Goal: Task Accomplishment & Management: Manage account settings

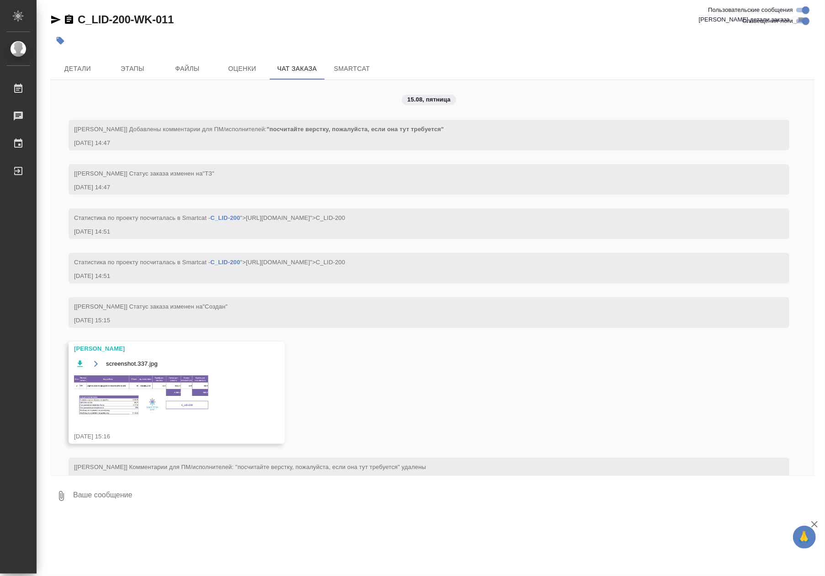
scroll to position [4360, 0]
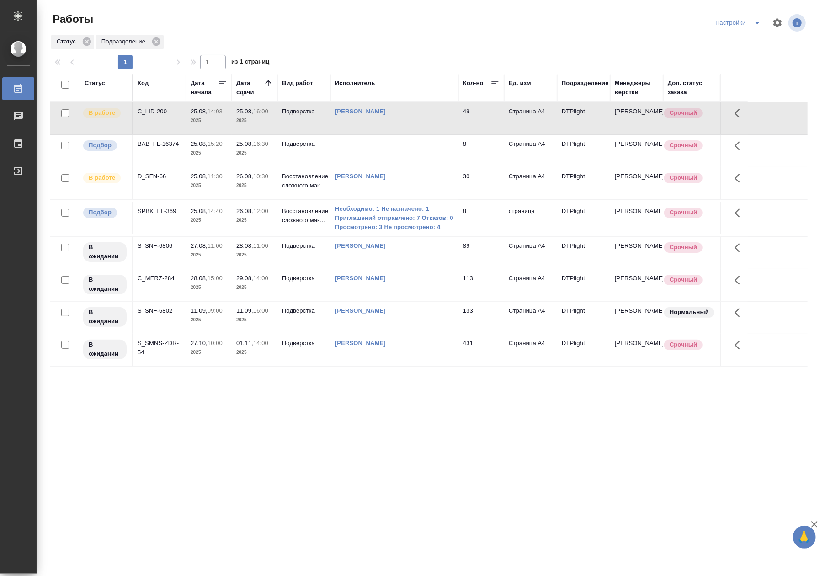
click at [235, 119] on td "25.08, 16:00 2025" at bounding box center [255, 118] width 46 height 32
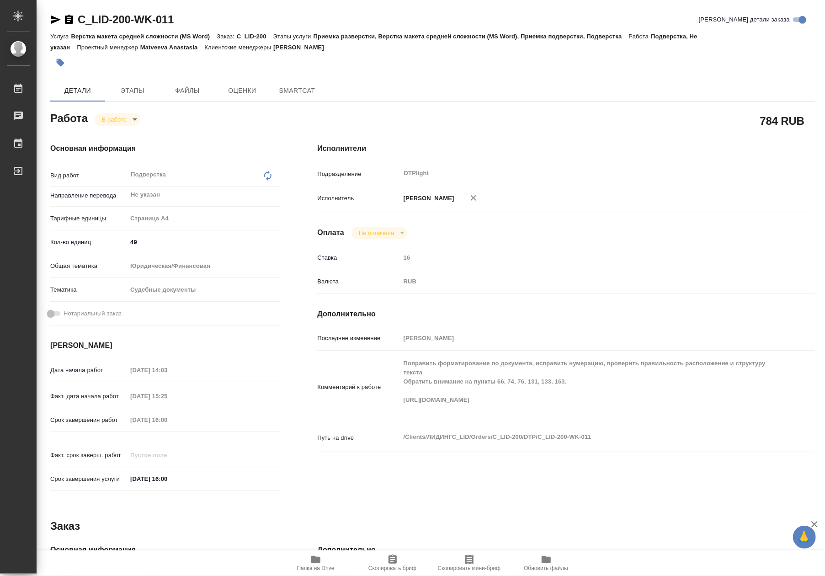
type textarea "x"
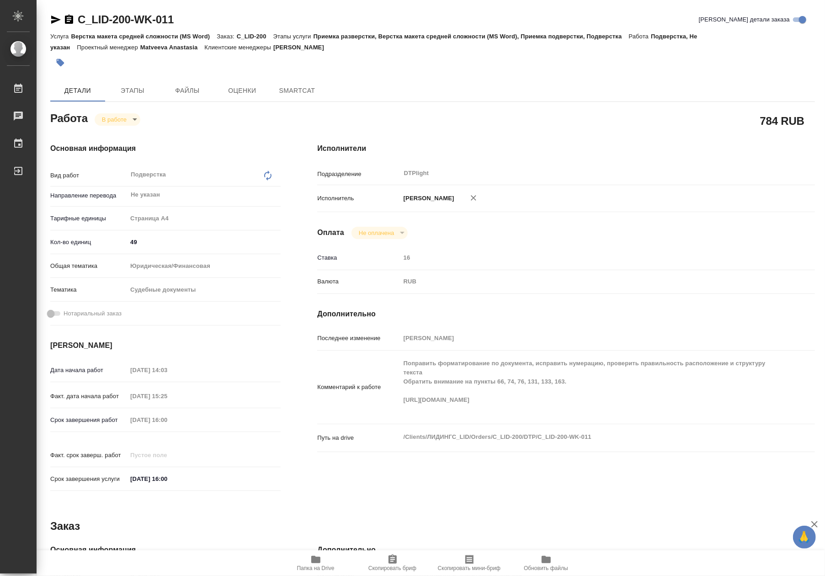
type textarea "x"
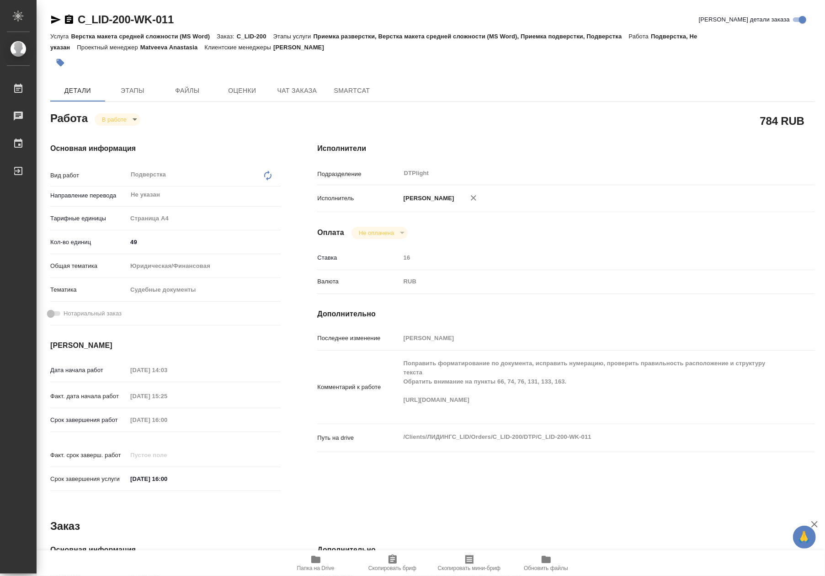
type textarea "x"
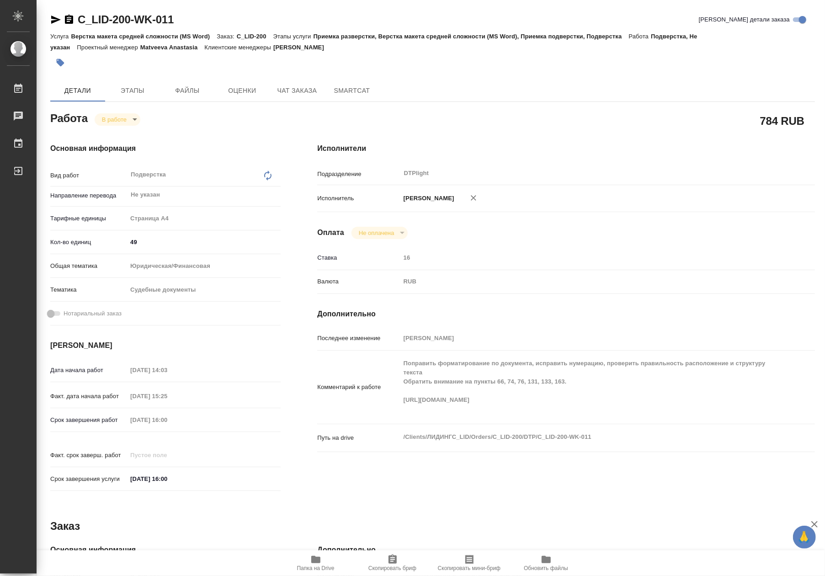
type textarea "x"
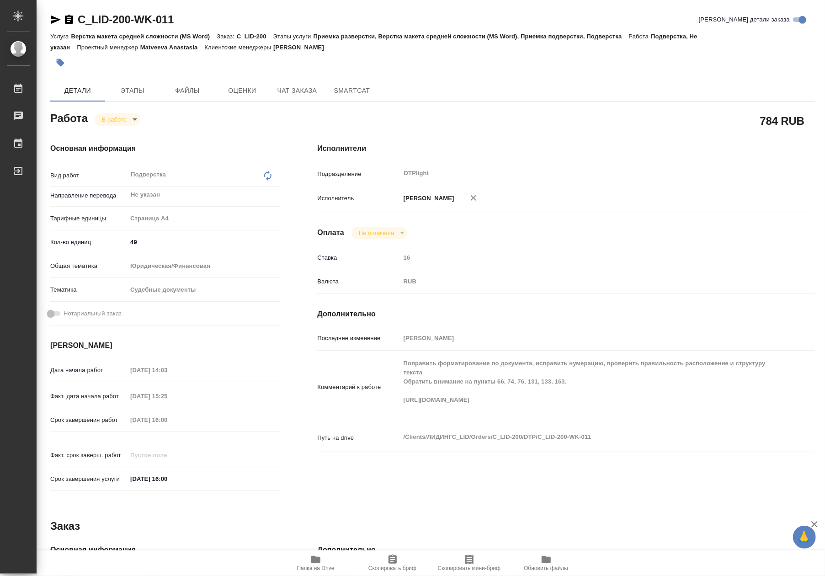
click at [332, 559] on span "Папка на Drive" at bounding box center [316, 562] width 66 height 17
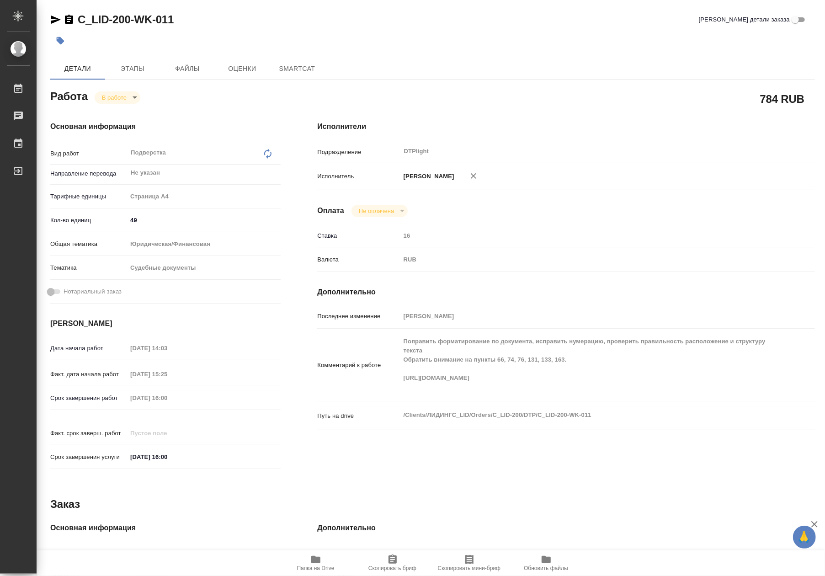
type textarea "x"
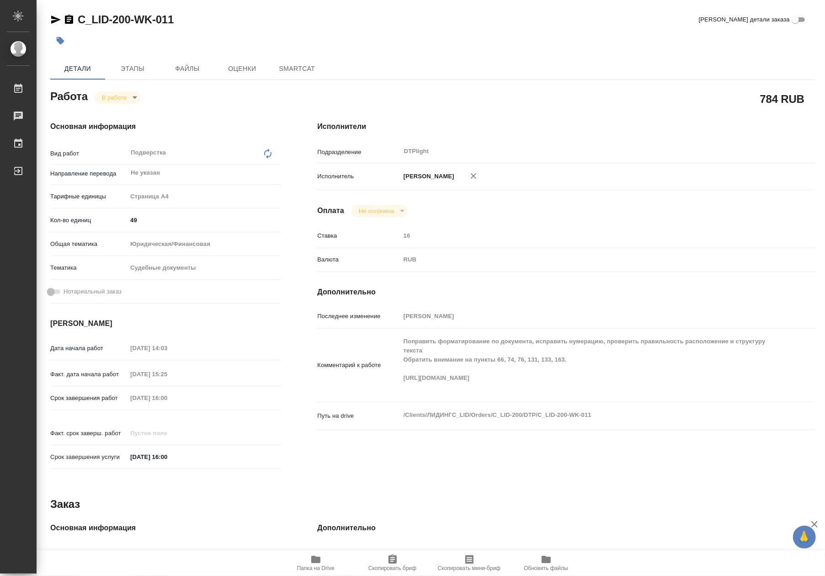
type textarea "x"
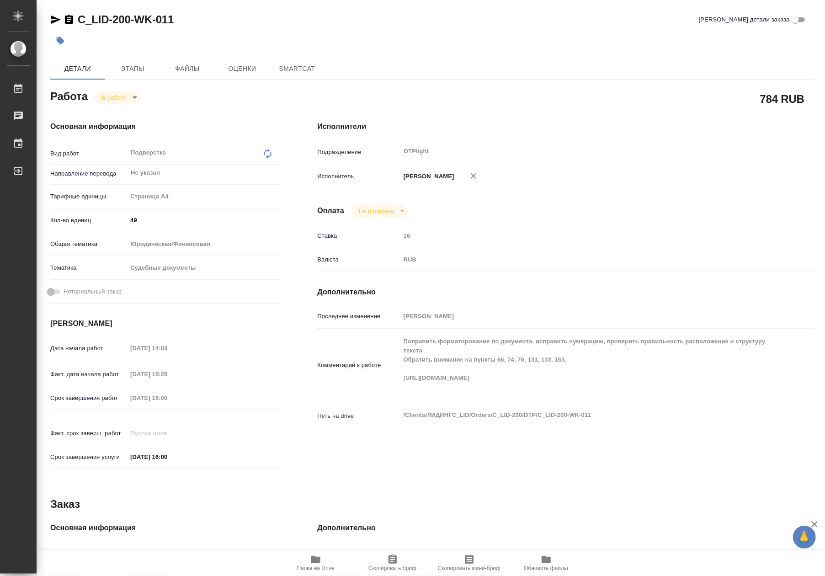
type textarea "x"
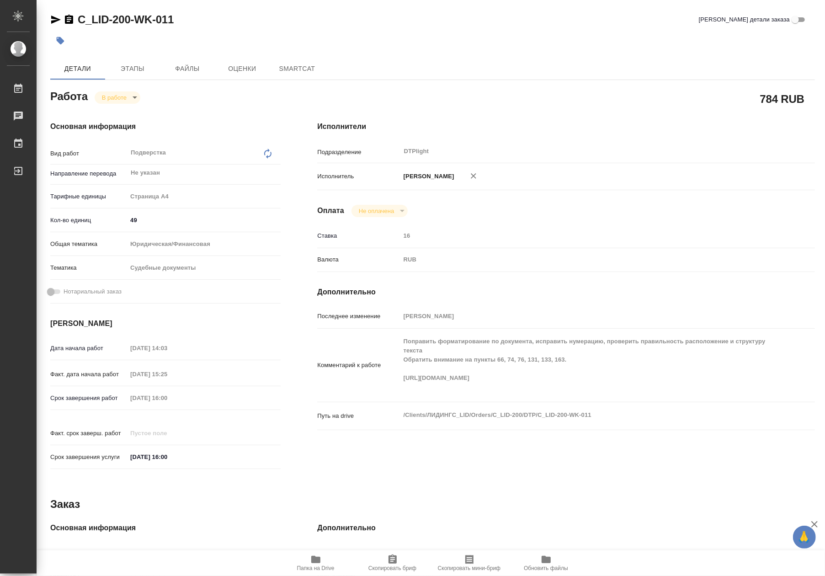
type textarea "x"
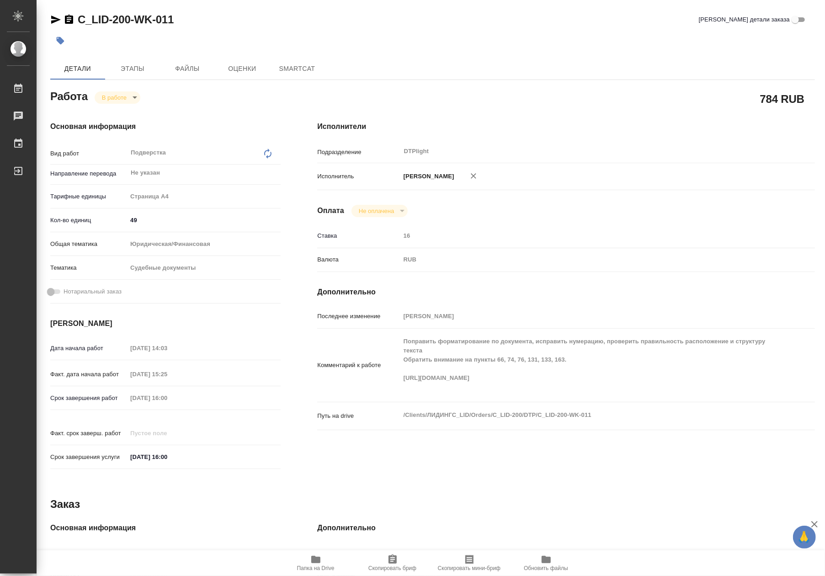
type textarea "x"
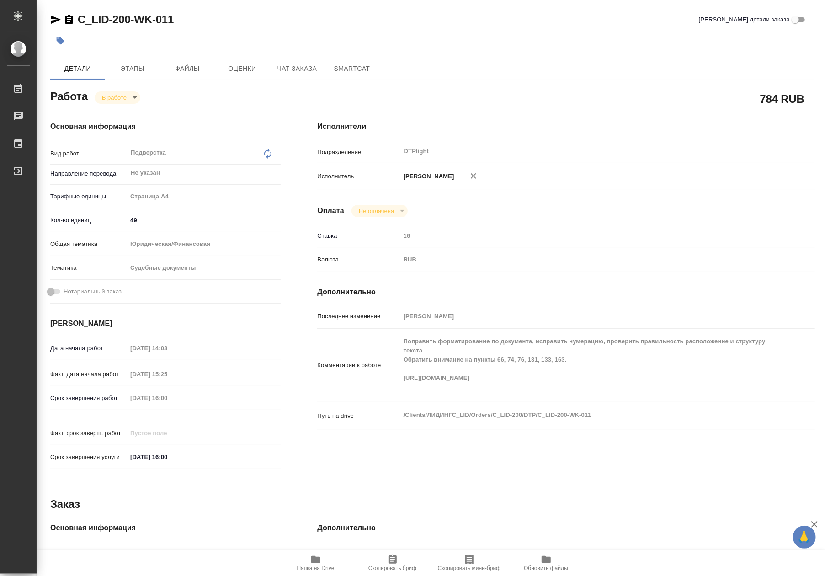
type textarea "x"
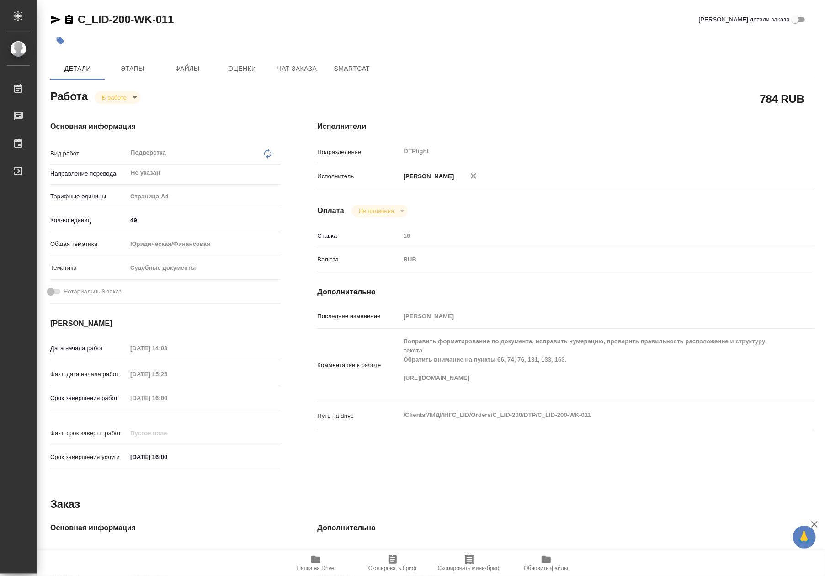
type textarea "x"
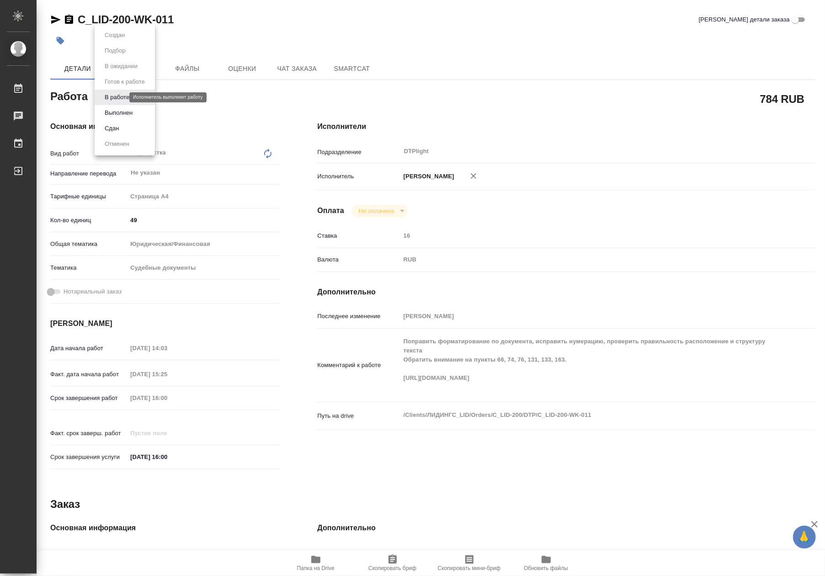
click at [118, 97] on body "🙏 .cls-1 fill:#fff; AWATERA Riianova Anna Работы Чаты График Выйти C_LID-200-WK…" at bounding box center [412, 288] width 825 height 576
click at [470, 96] on div at bounding box center [412, 288] width 825 height 576
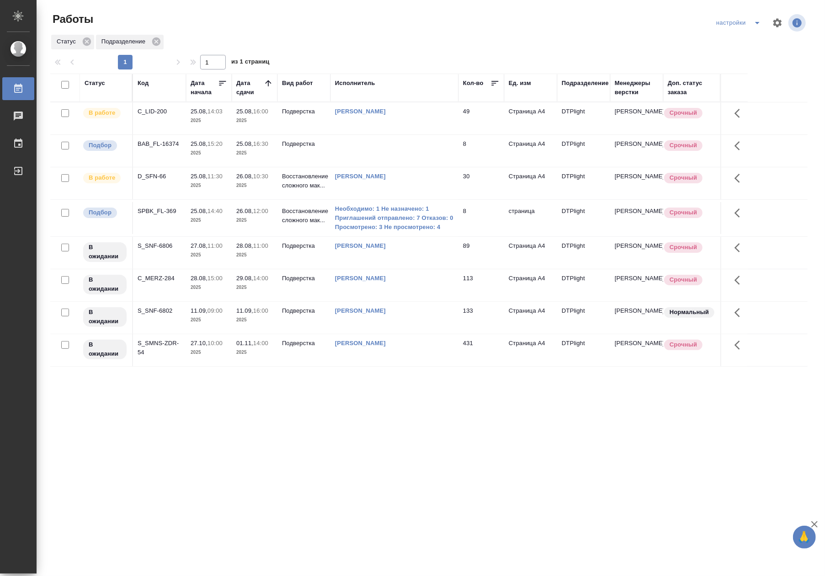
click at [419, 158] on td at bounding box center [394, 151] width 128 height 32
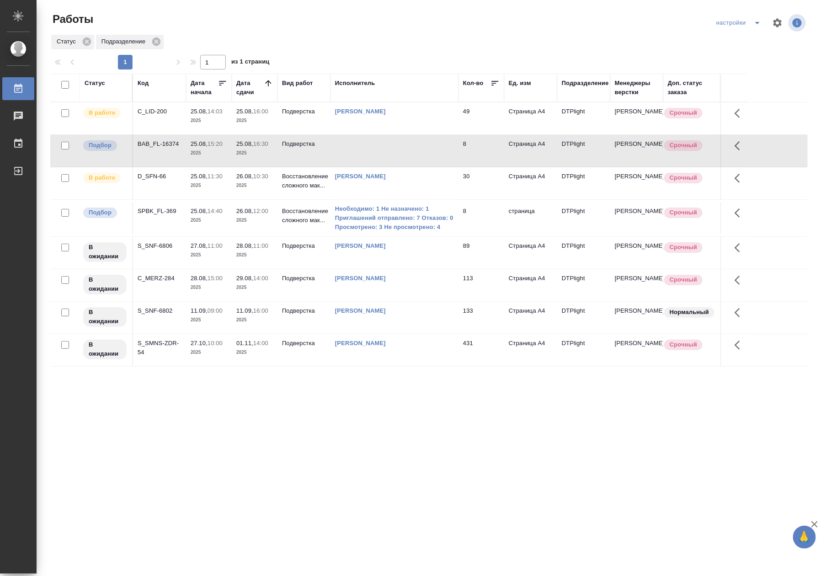
click at [419, 158] on td at bounding box center [394, 151] width 128 height 32
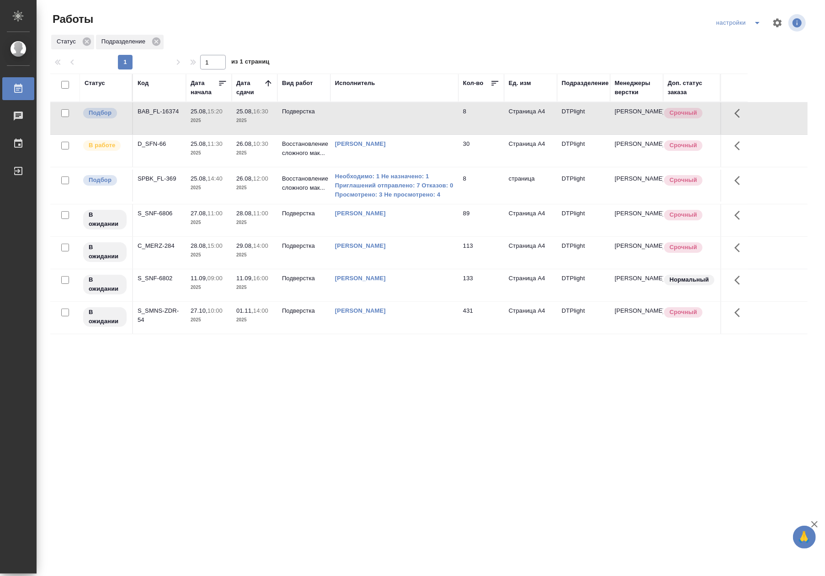
click at [566, 346] on div "Статус Код Дата начала Дата сдачи Вид работ Исполнитель Кол-во Ед. изм Подразде…" at bounding box center [428, 238] width 757 height 329
click at [242, 117] on p "2025" at bounding box center [254, 120] width 37 height 9
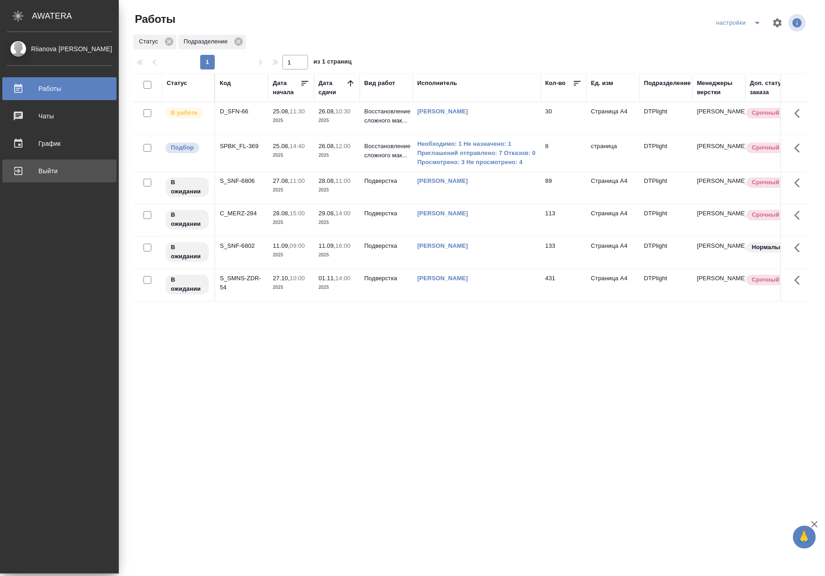
click at [38, 171] on div "Выйти" at bounding box center [59, 171] width 105 height 14
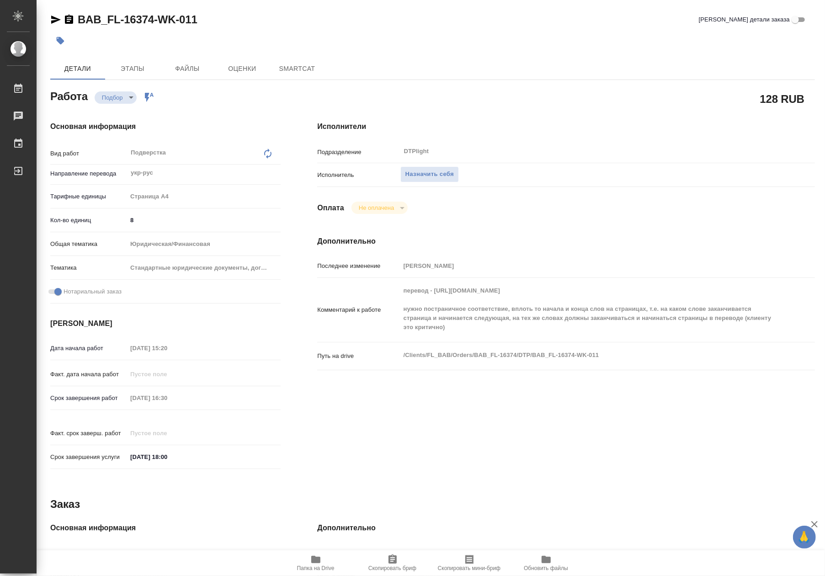
type textarea "x"
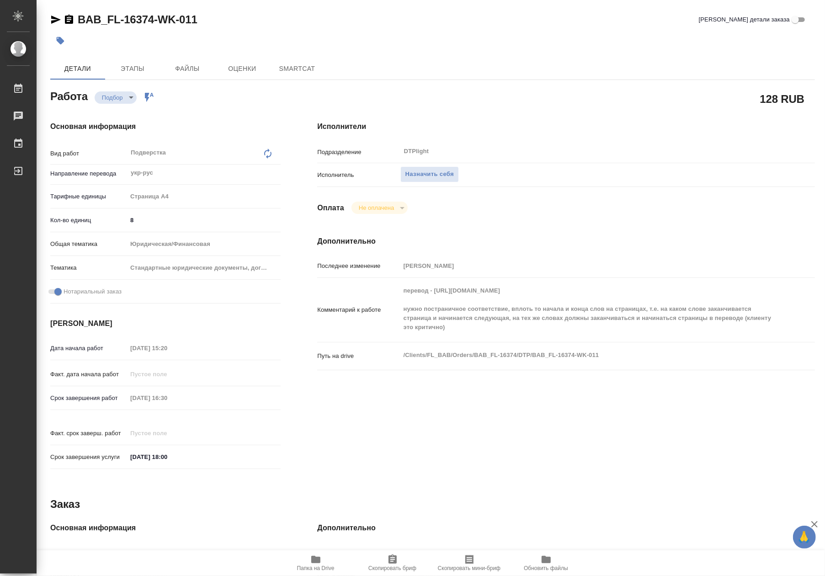
type textarea "x"
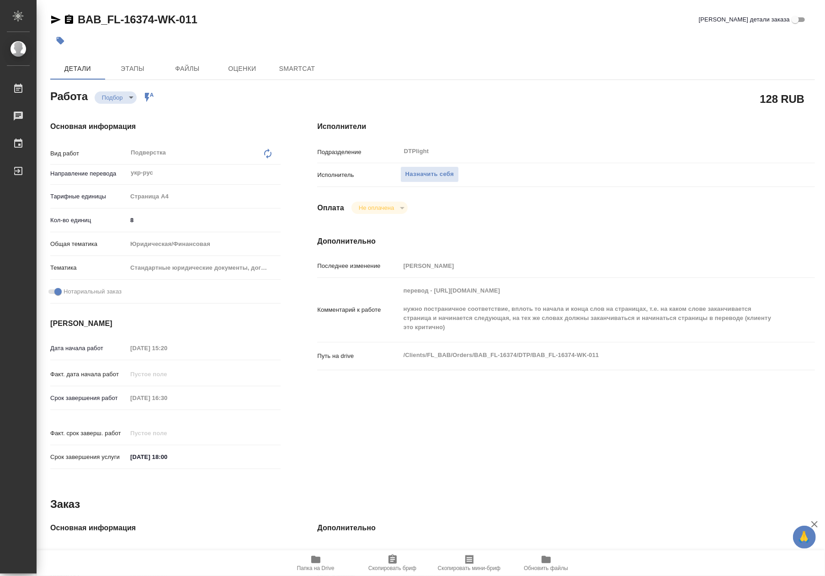
type textarea "x"
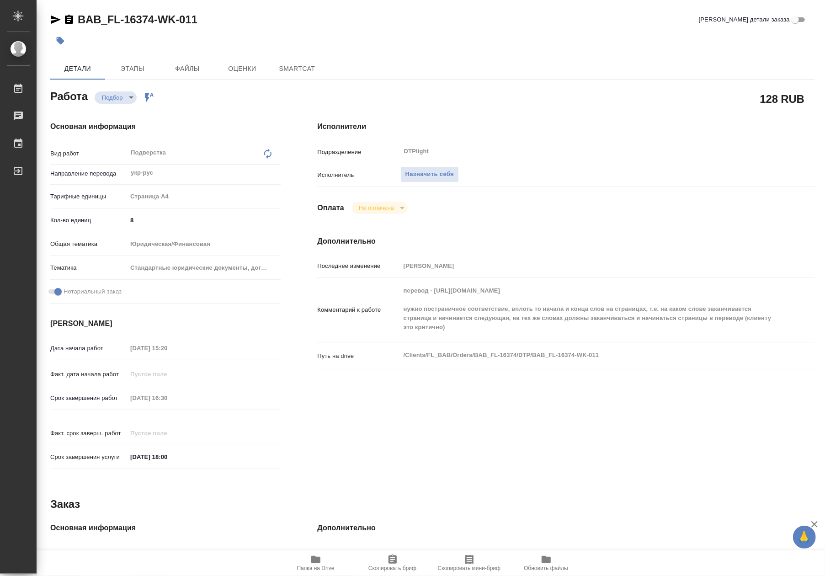
type textarea "x"
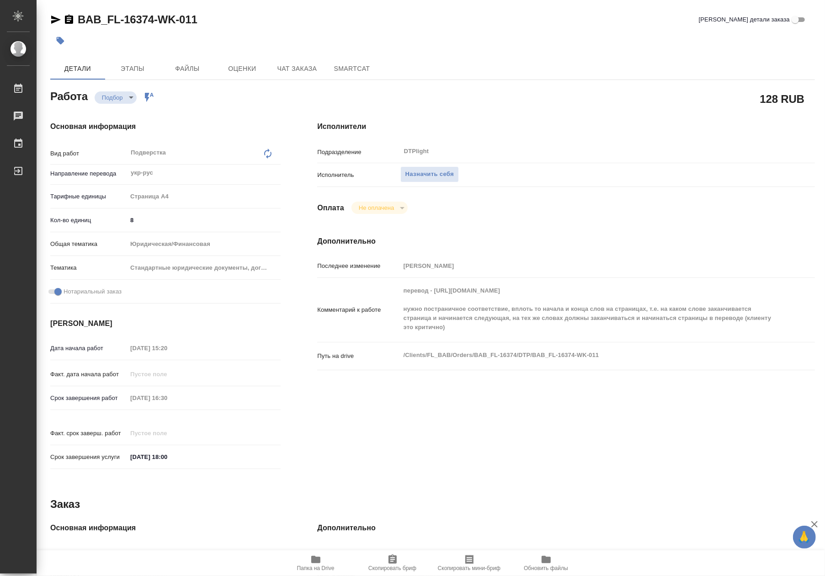
type textarea "x"
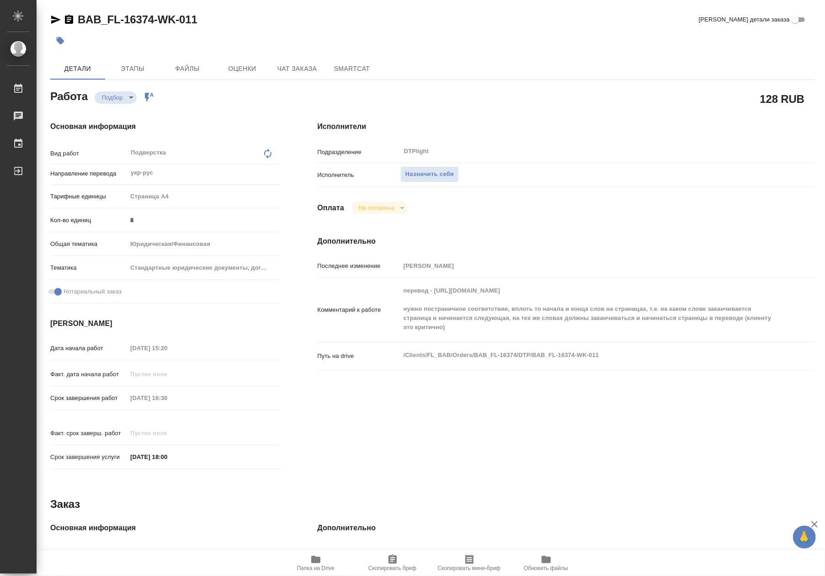
type textarea "x"
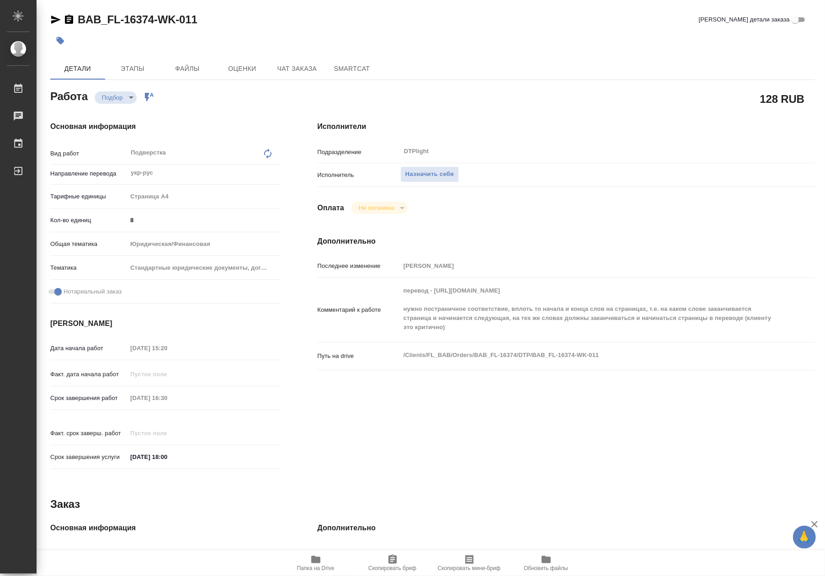
click at [320, 567] on span "Папка на Drive" at bounding box center [315, 568] width 37 height 6
click at [287, 77] on button "Чат заказа" at bounding box center [297, 69] width 55 height 22
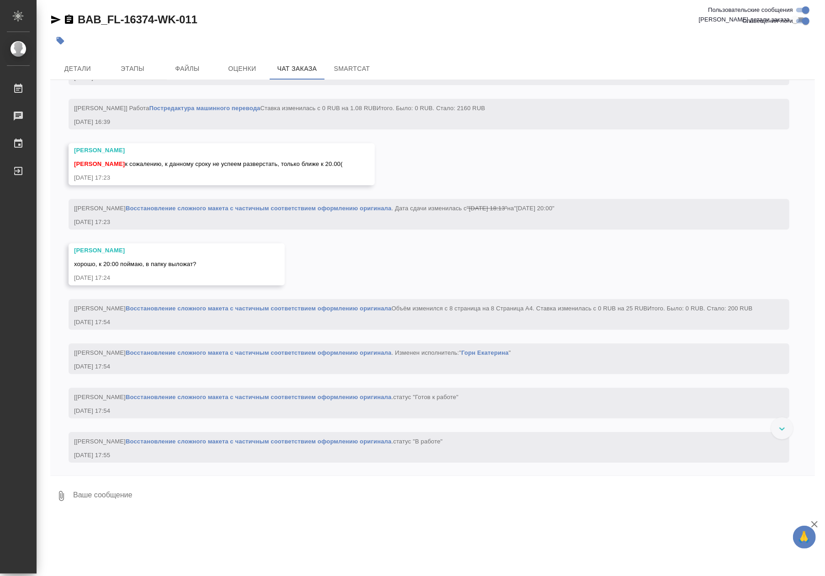
scroll to position [1684, 0]
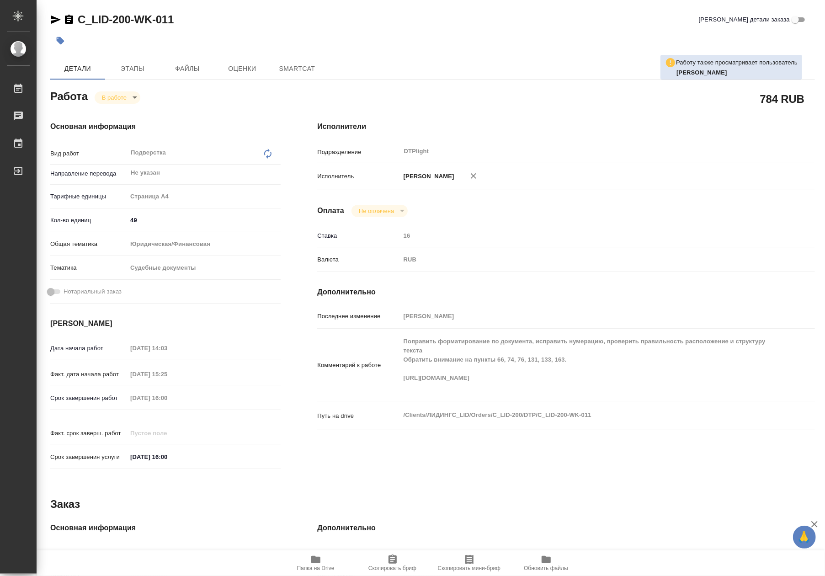
type textarea "x"
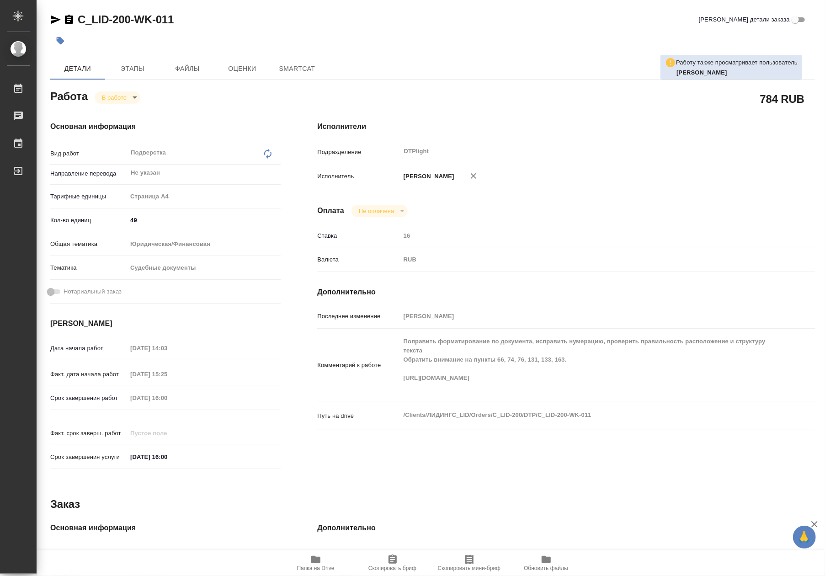
type textarea "x"
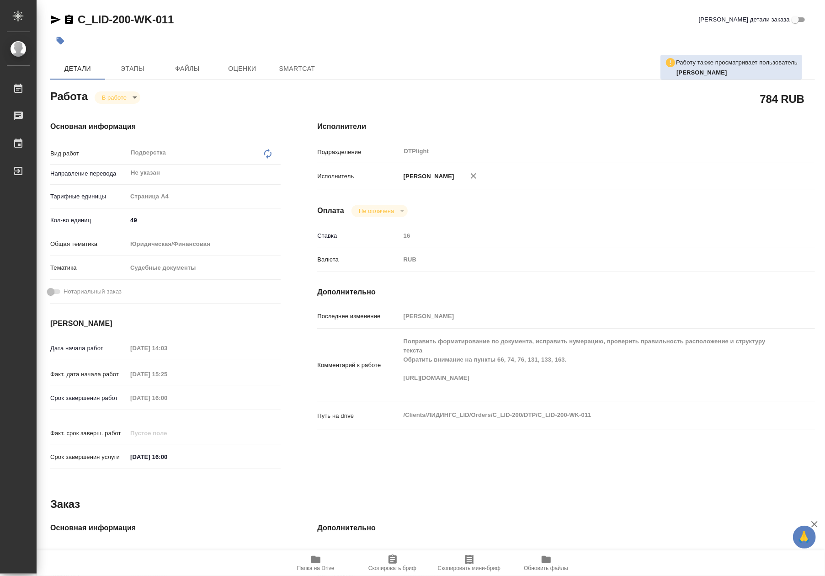
type textarea "x"
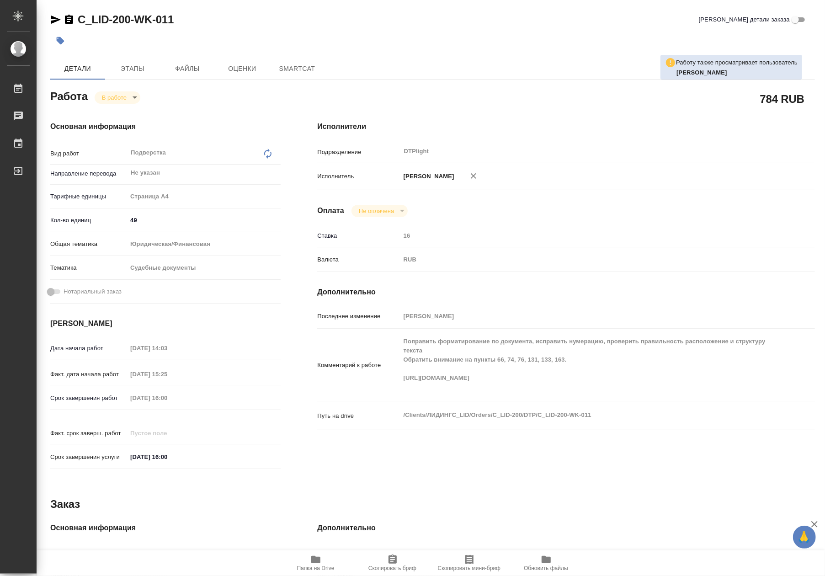
type textarea "x"
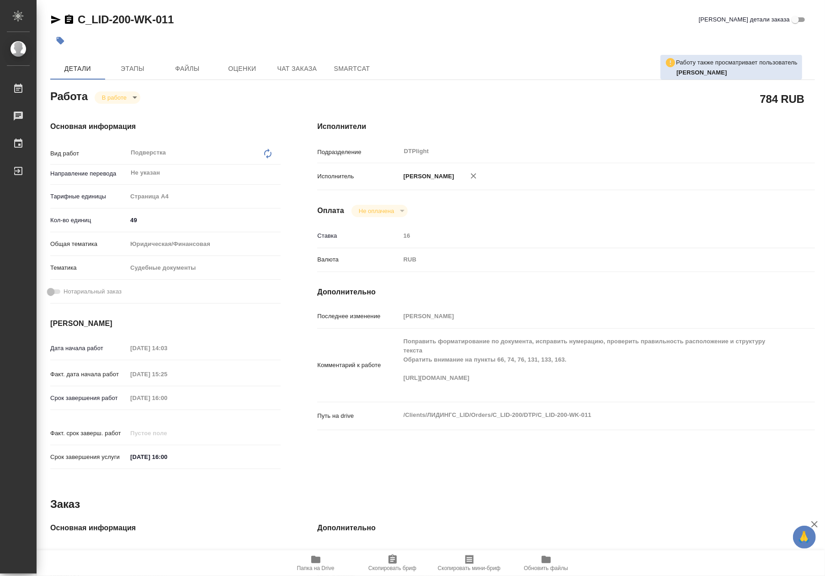
type textarea "x"
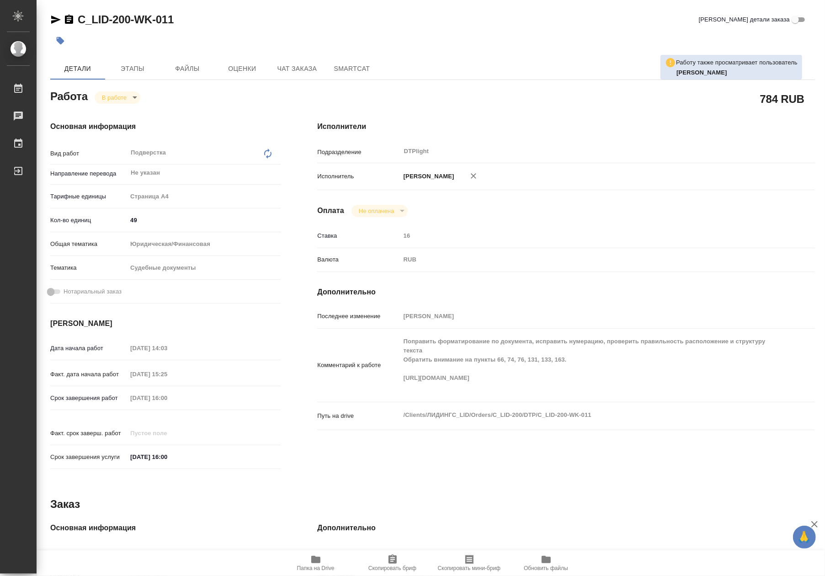
type textarea "x"
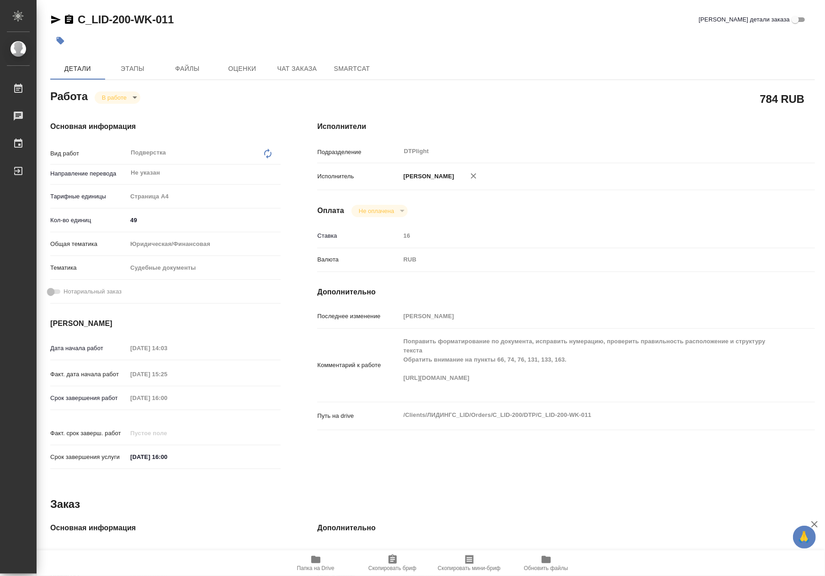
click at [651, 169] on div "[PERSON_NAME]" at bounding box center [586, 176] width 373 height 19
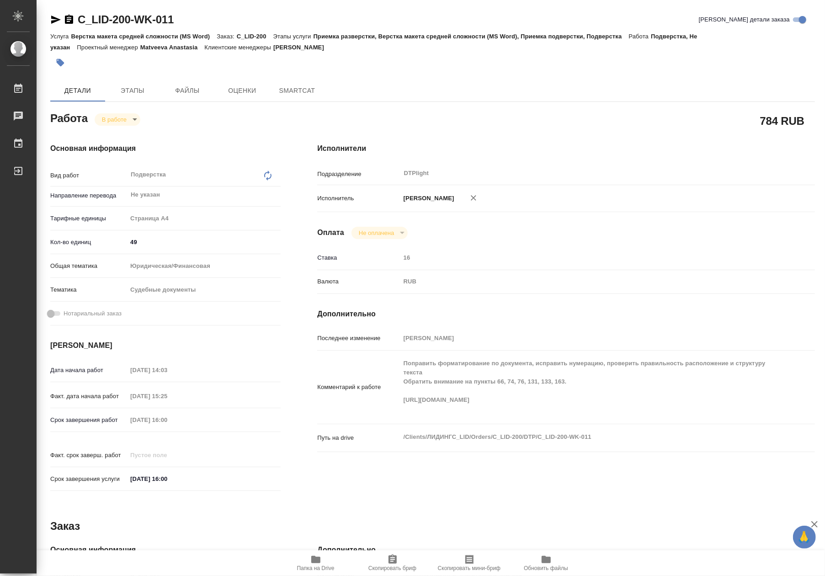
type textarea "x"
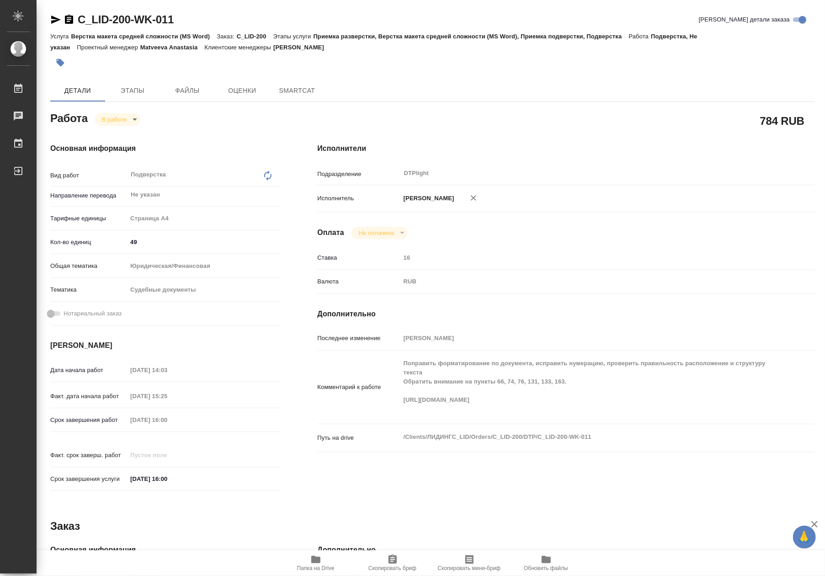
type textarea "x"
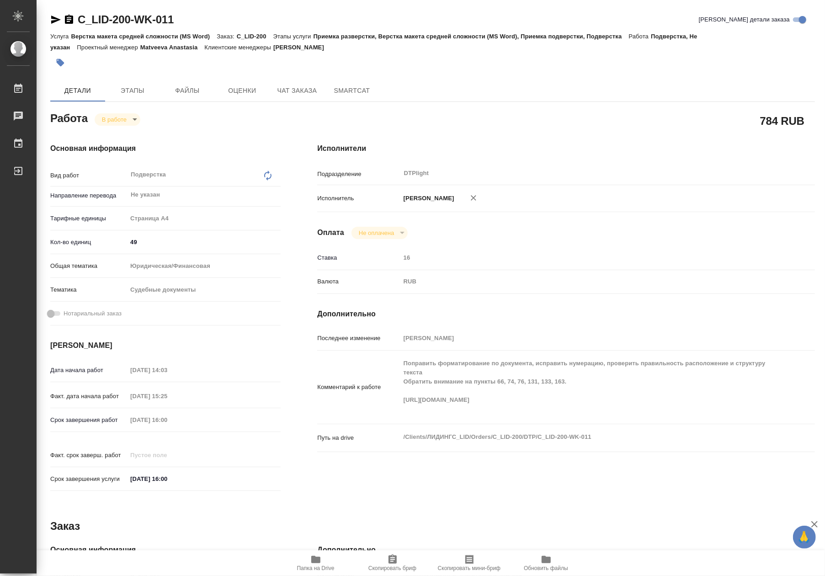
type textarea "x"
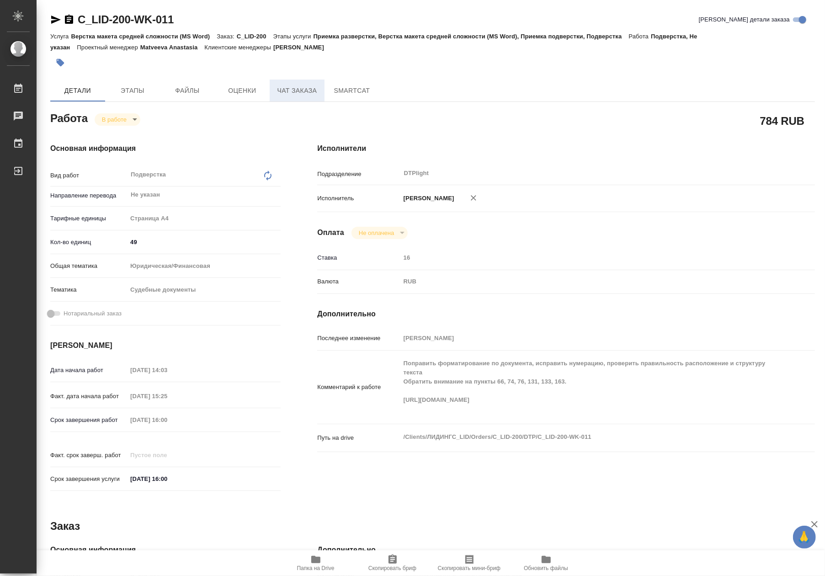
type textarea "x"
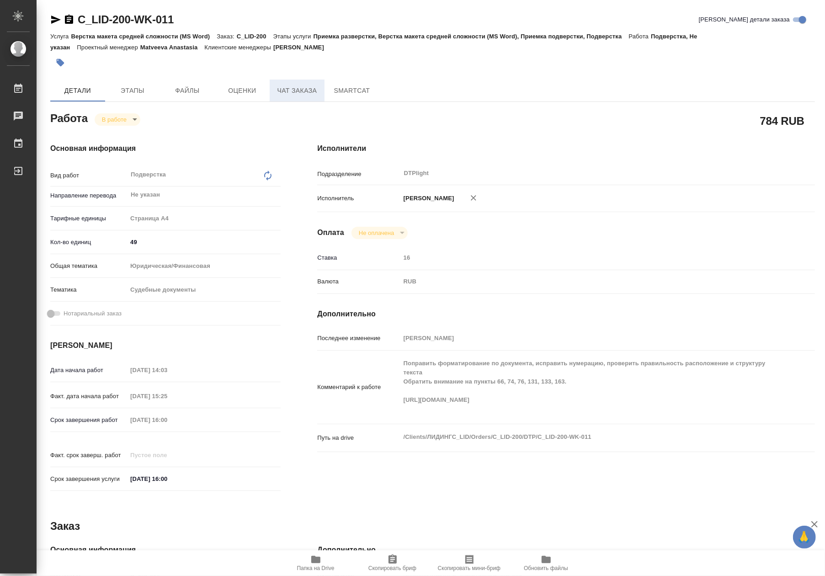
click at [309, 92] on span "Чат заказа" at bounding box center [297, 90] width 44 height 11
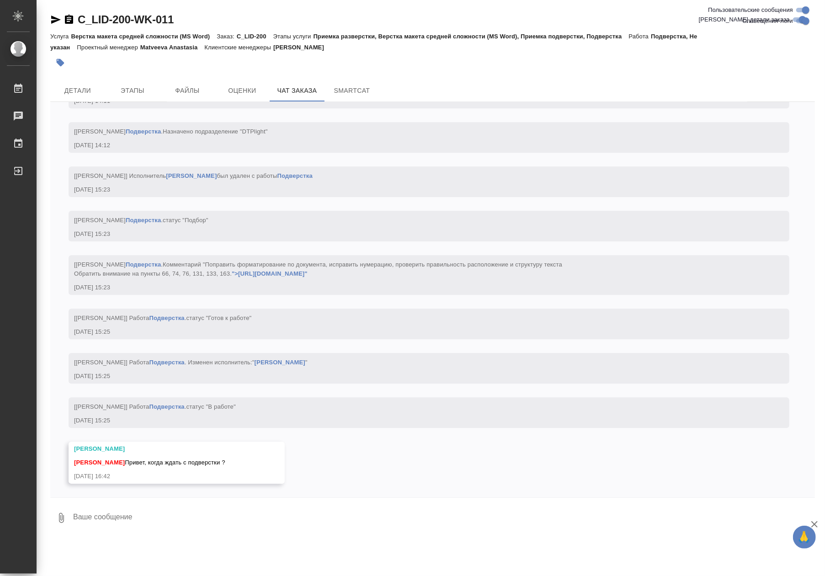
scroll to position [4360, 0]
click at [80, 83] on button "Детали" at bounding box center [77, 91] width 55 height 22
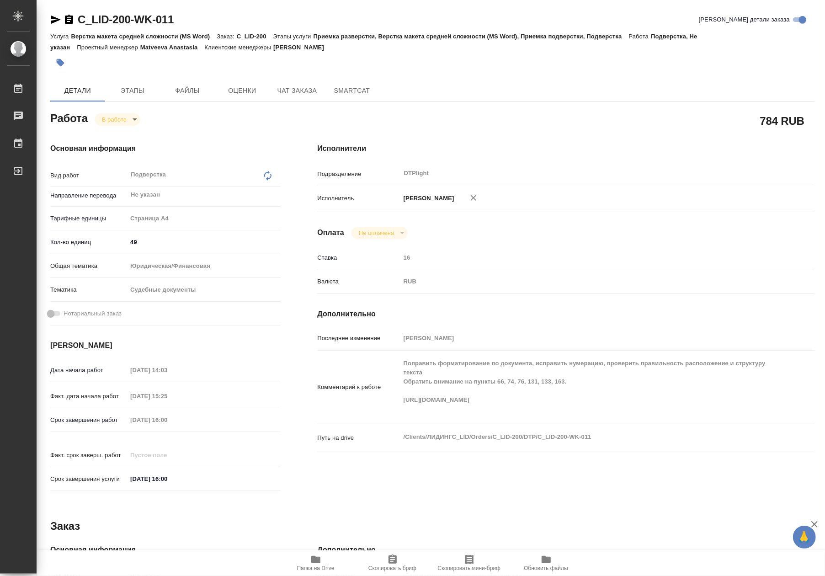
type textarea "x"
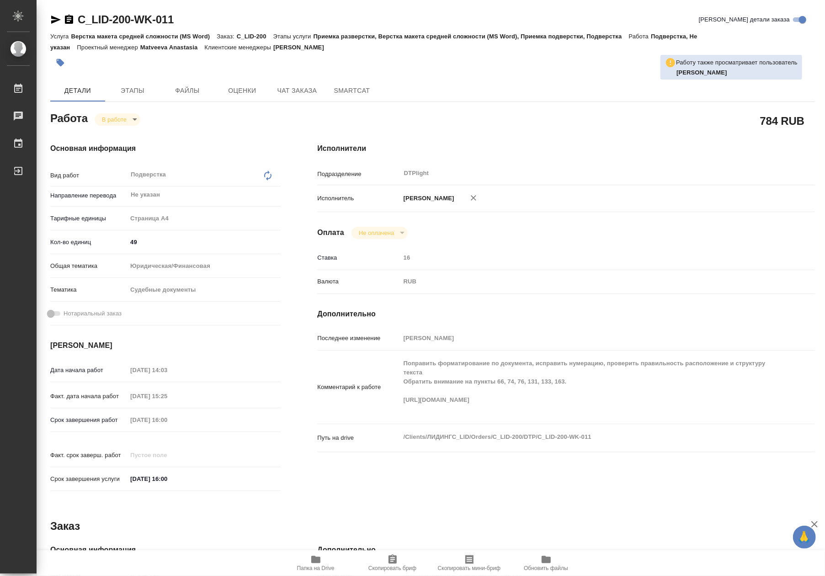
type textarea "x"
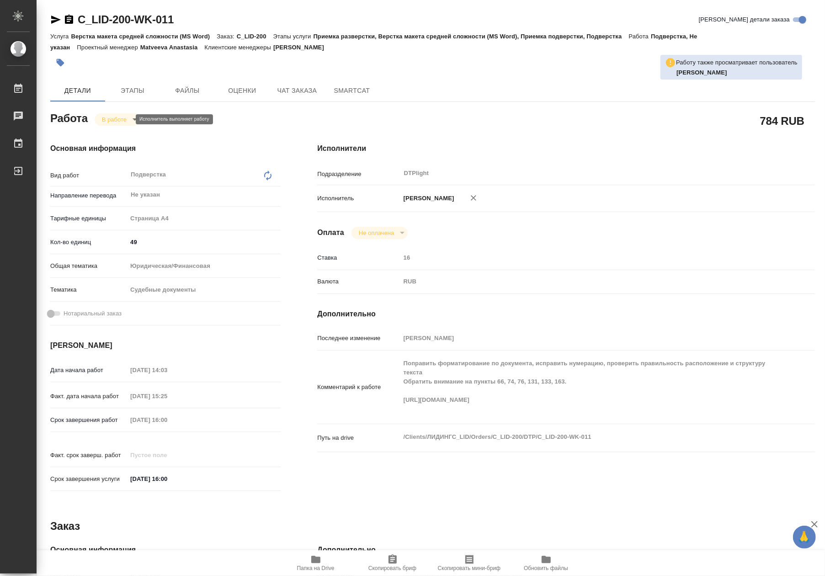
click at [114, 121] on body "🙏 .cls-1 fill:#fff; AWATERA Riianova Anna Работы 0 Чаты График Выйти C_LID-200-…" at bounding box center [412, 288] width 825 height 576
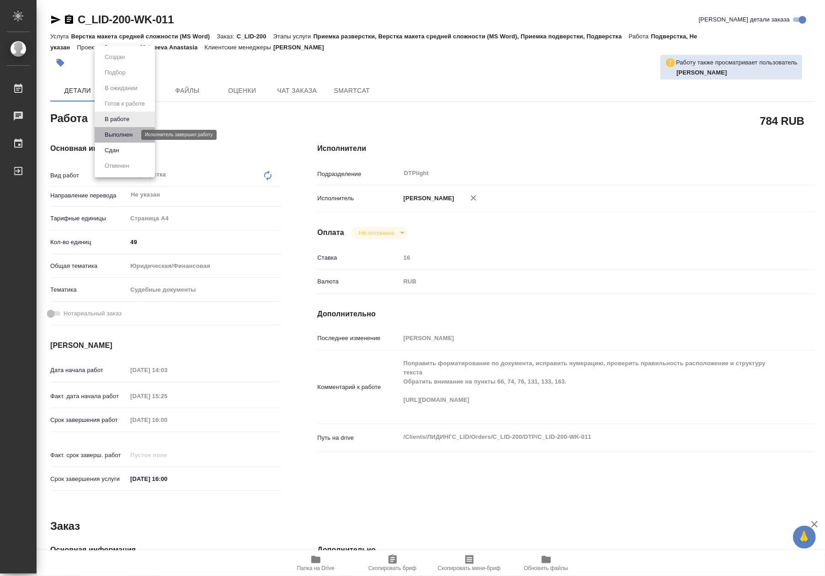
click at [120, 137] on button "Выполнен" at bounding box center [118, 135] width 33 height 10
type textarea "x"
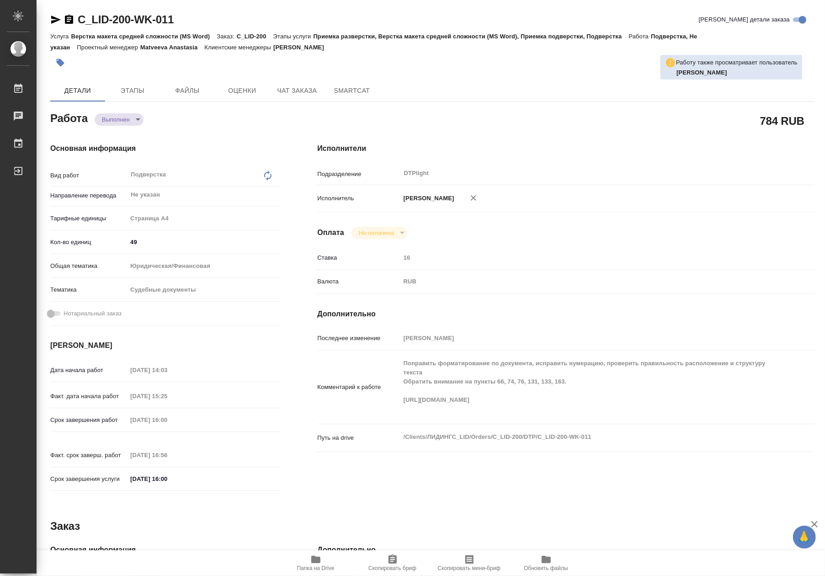
type textarea "x"
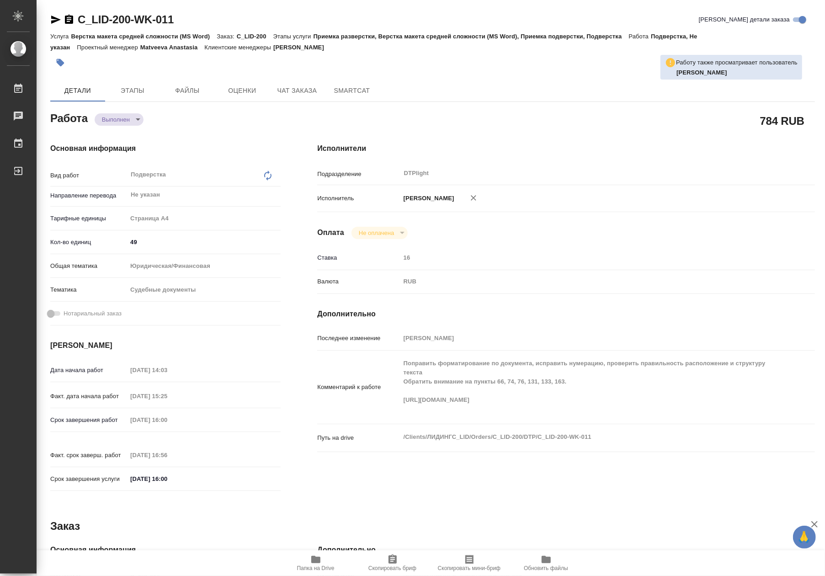
type textarea "x"
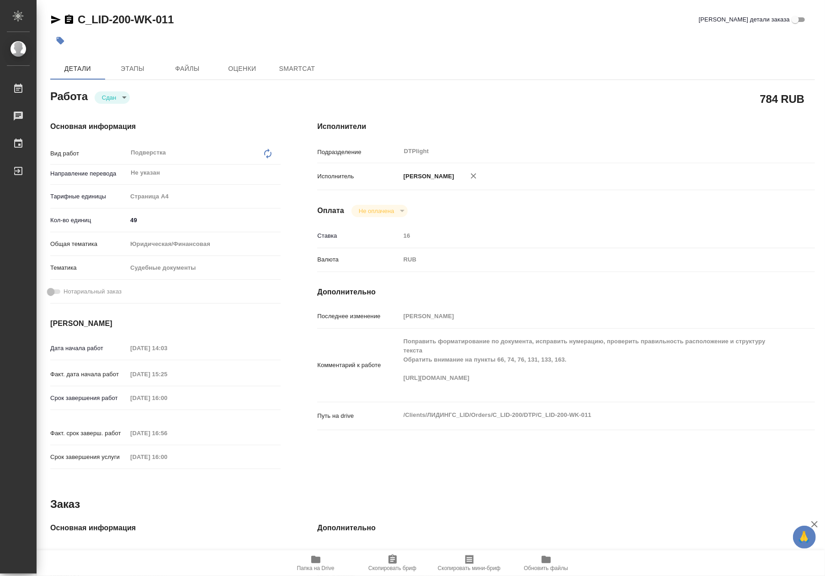
type textarea "x"
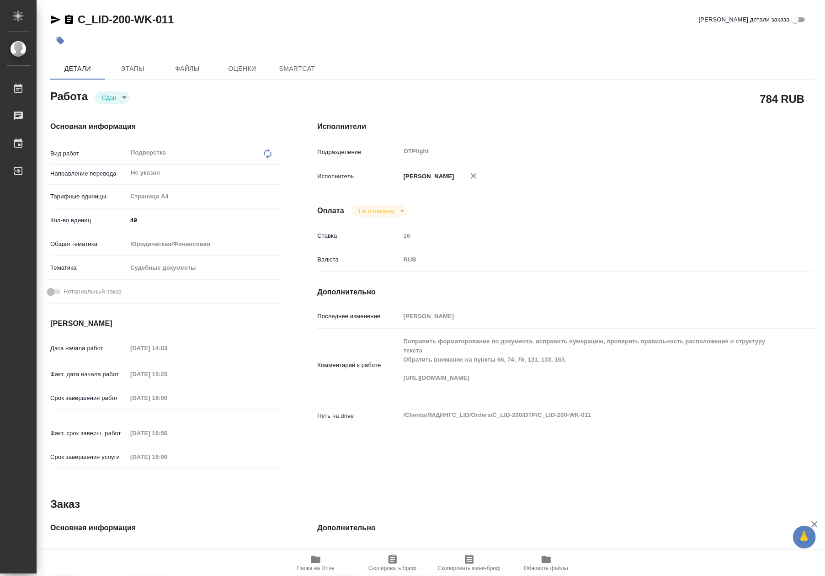
type textarea "x"
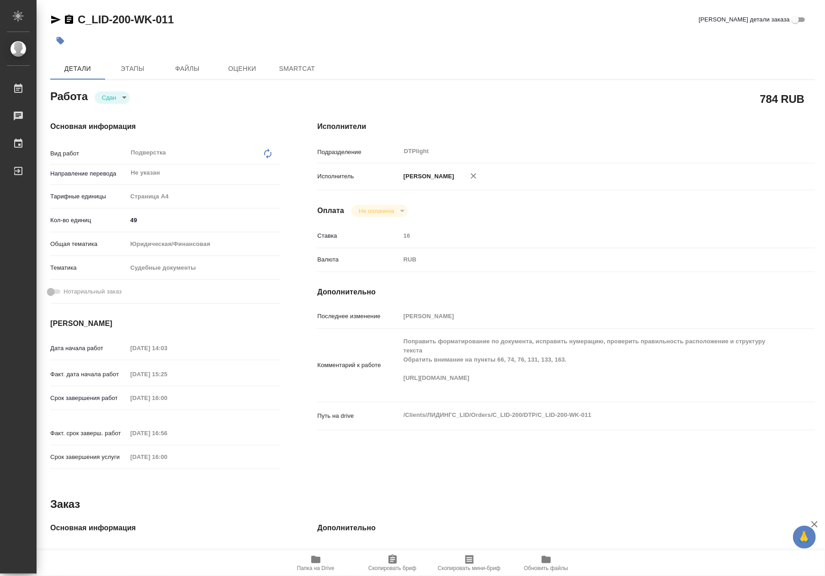
type textarea "x"
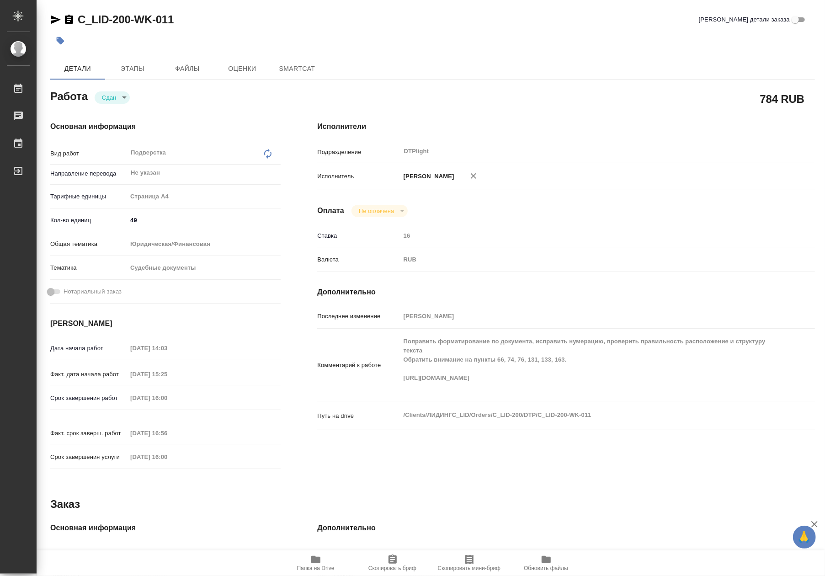
type textarea "x"
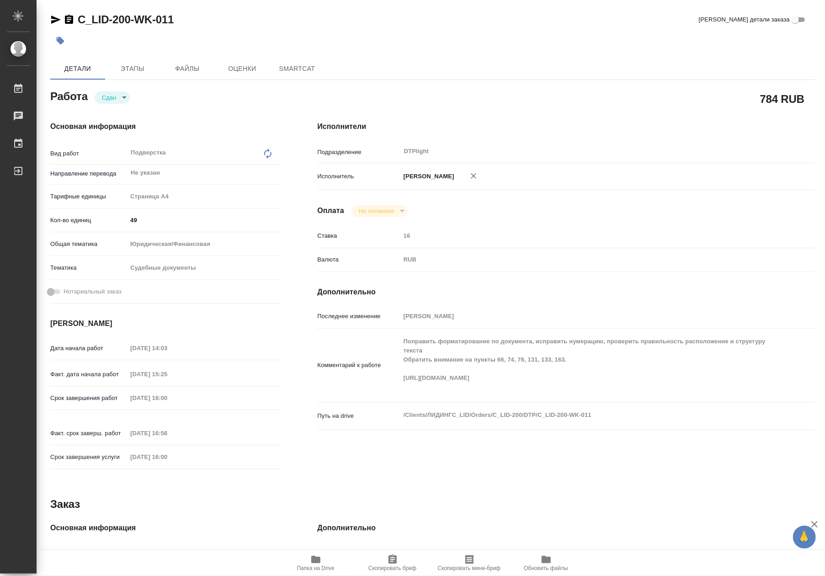
type textarea "x"
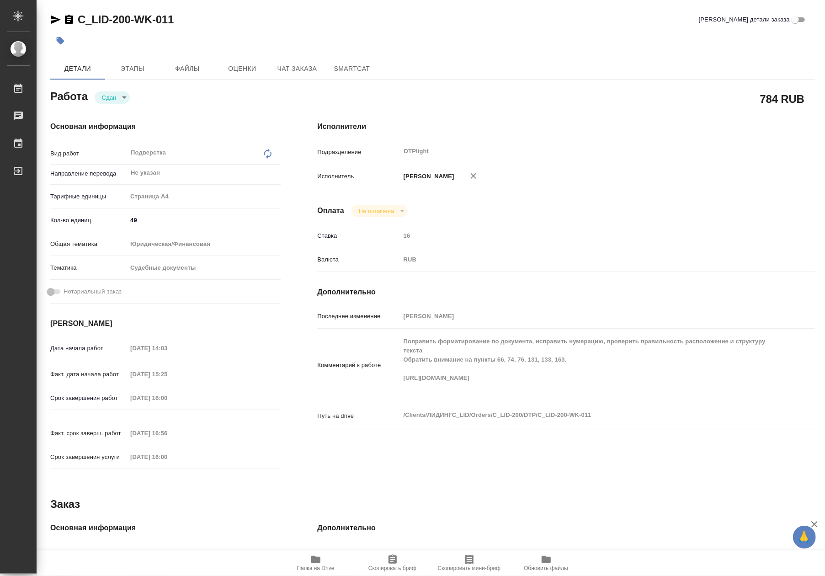
type textarea "x"
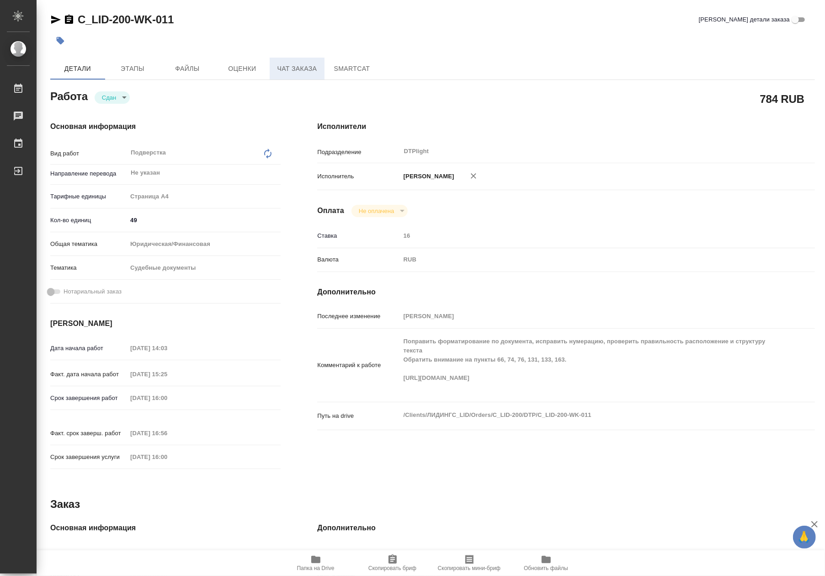
type textarea "x"
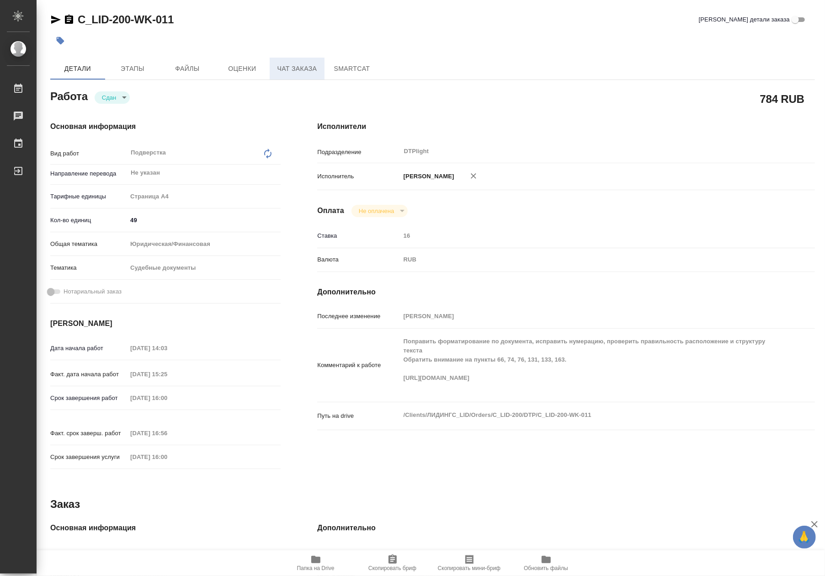
click at [296, 70] on span "Чат заказа" at bounding box center [297, 68] width 44 height 11
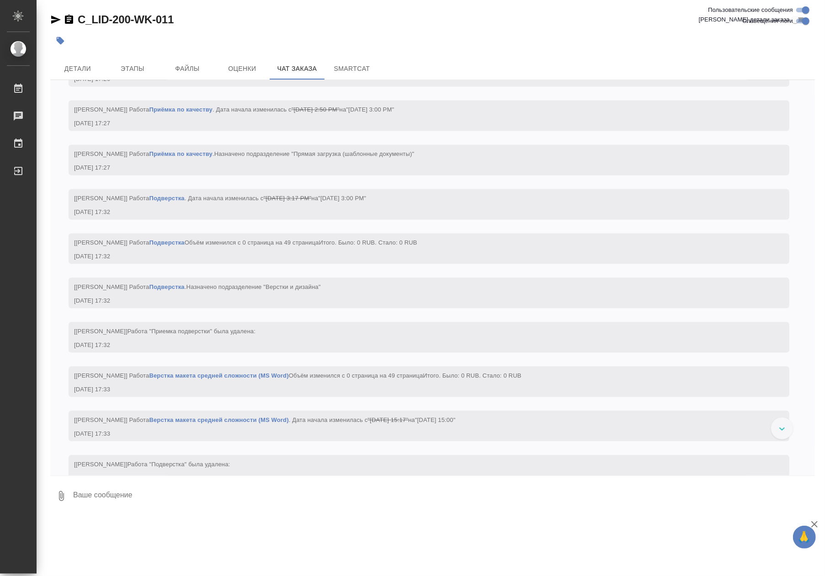
scroll to position [1421, 0]
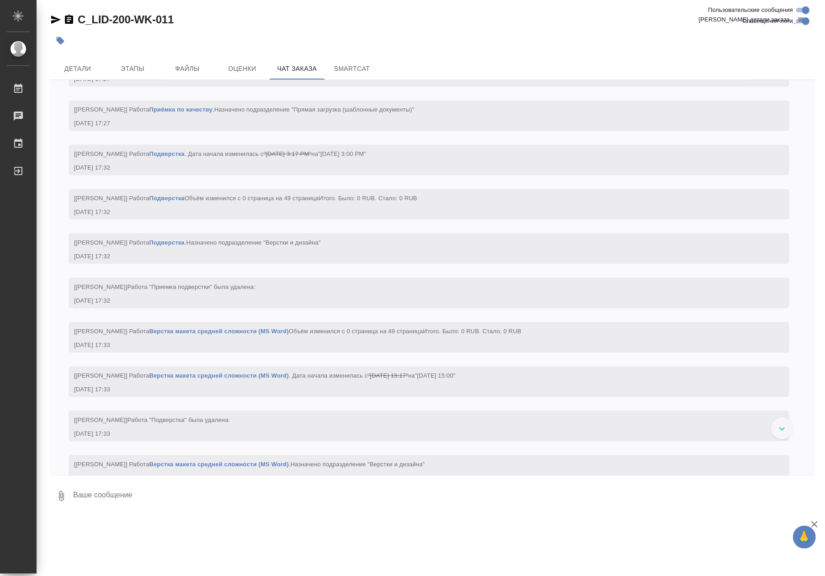
click at [270, 335] on link "Верстка макета средней сложности (MS Word)" at bounding box center [218, 331] width 139 height 7
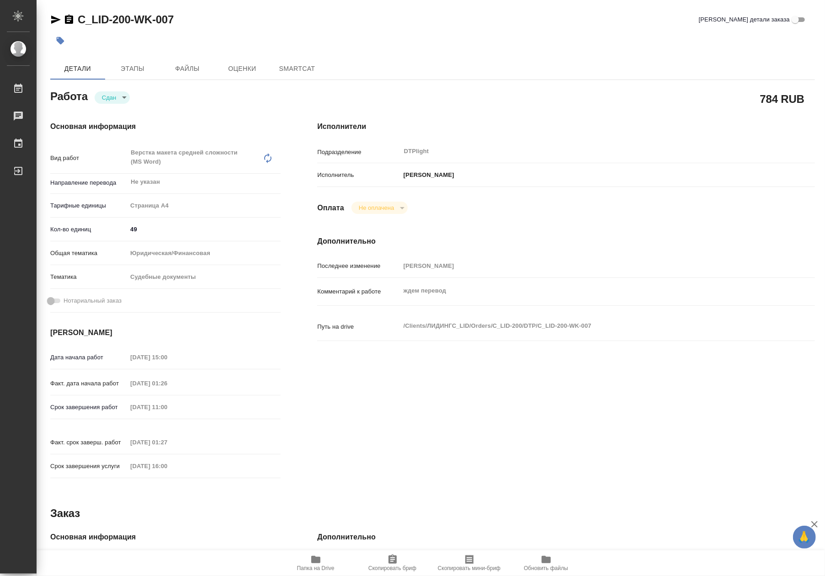
type textarea "x"
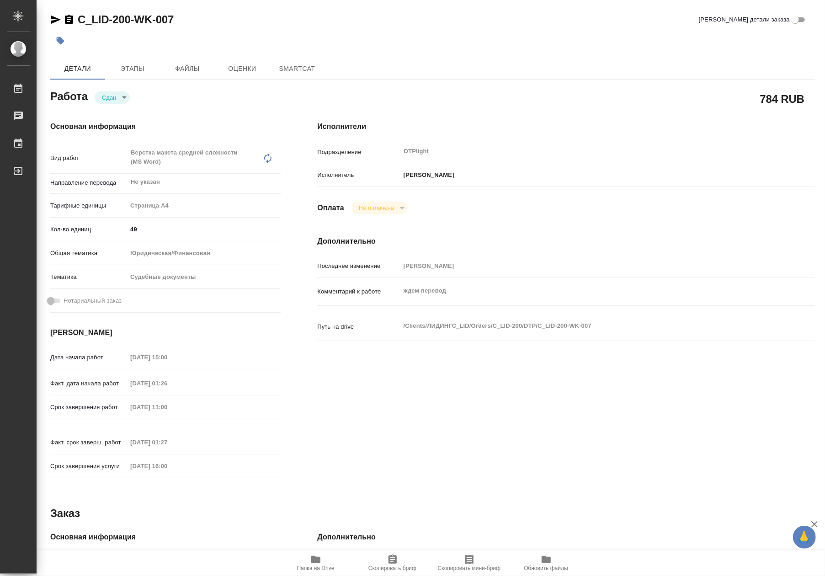
type textarea "x"
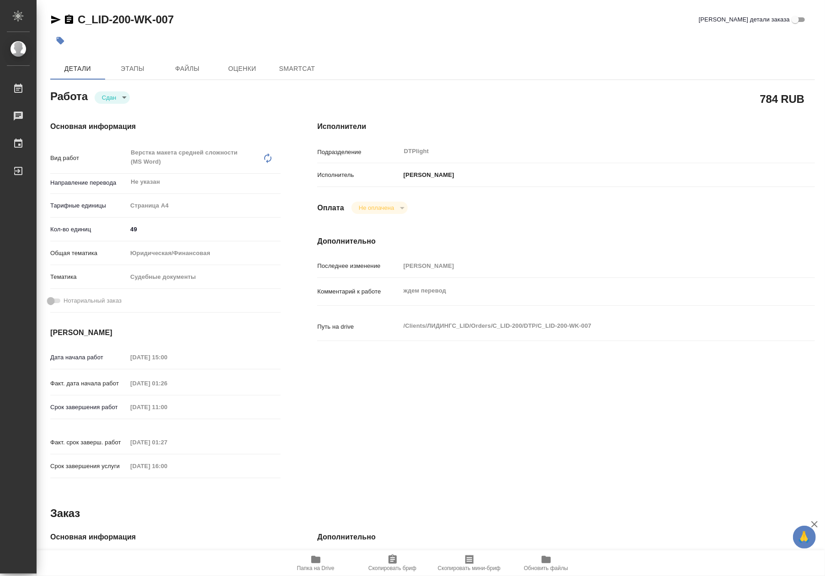
type textarea "x"
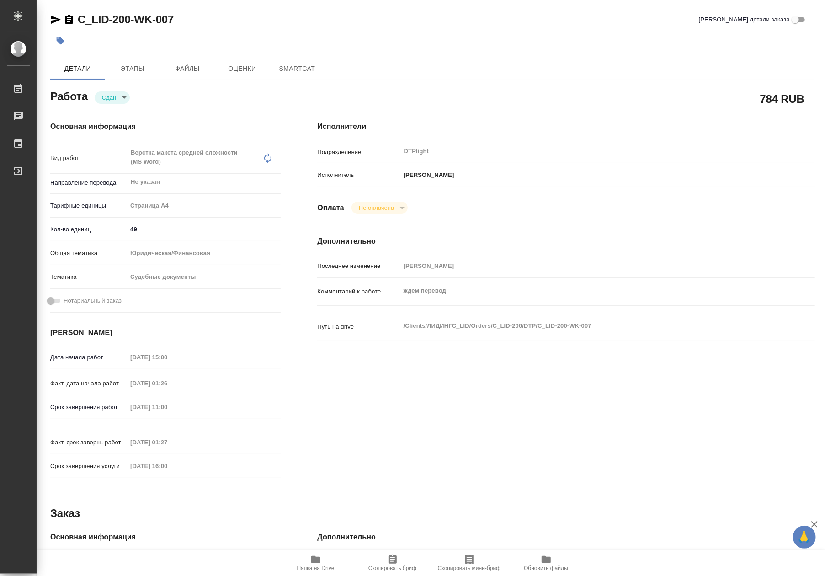
type textarea "x"
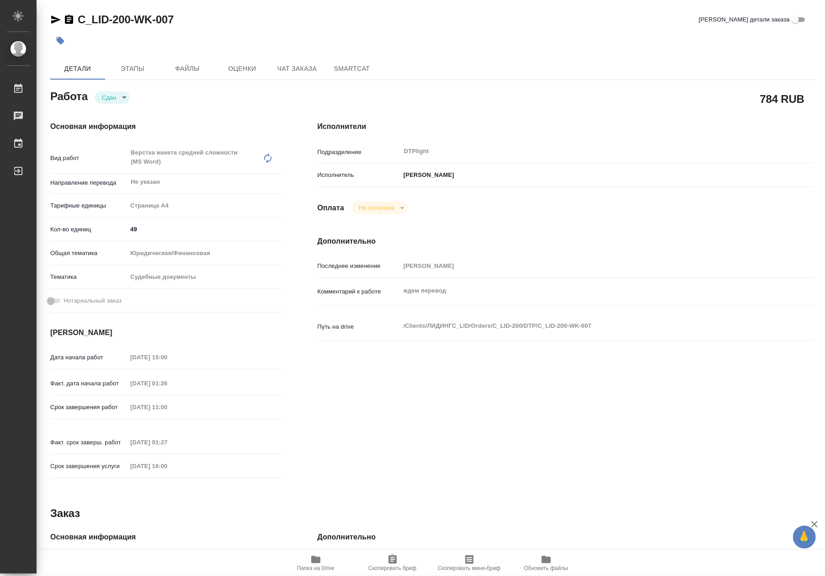
type textarea "x"
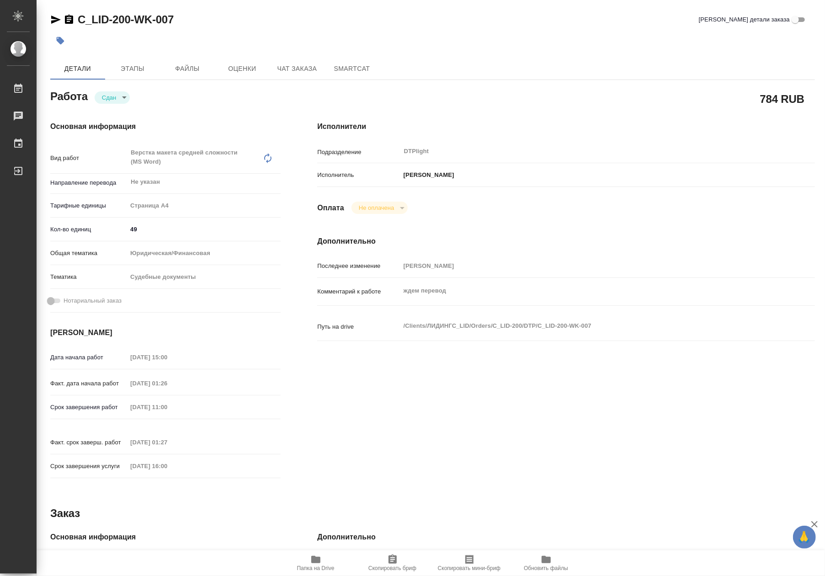
type textarea "x"
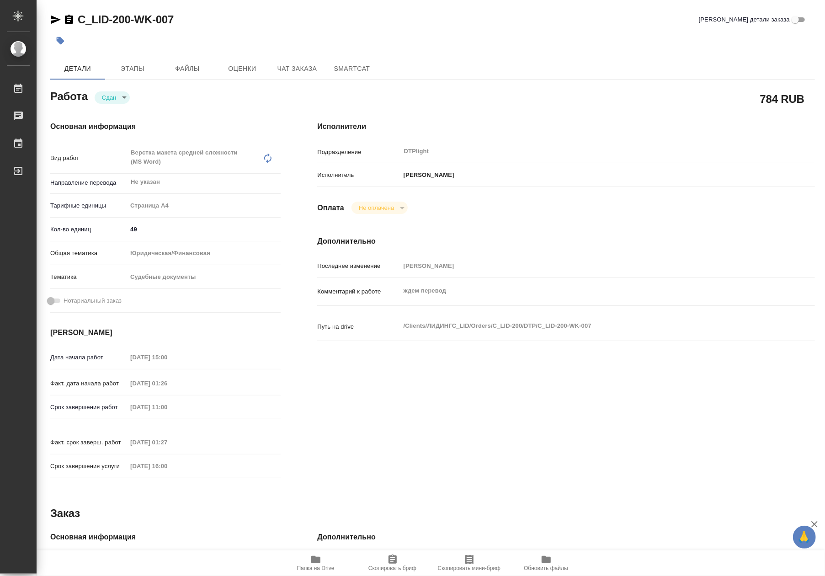
click at [314, 559] on icon "button" at bounding box center [315, 559] width 9 height 7
click at [294, 64] on span "Чат заказа" at bounding box center [297, 68] width 44 height 11
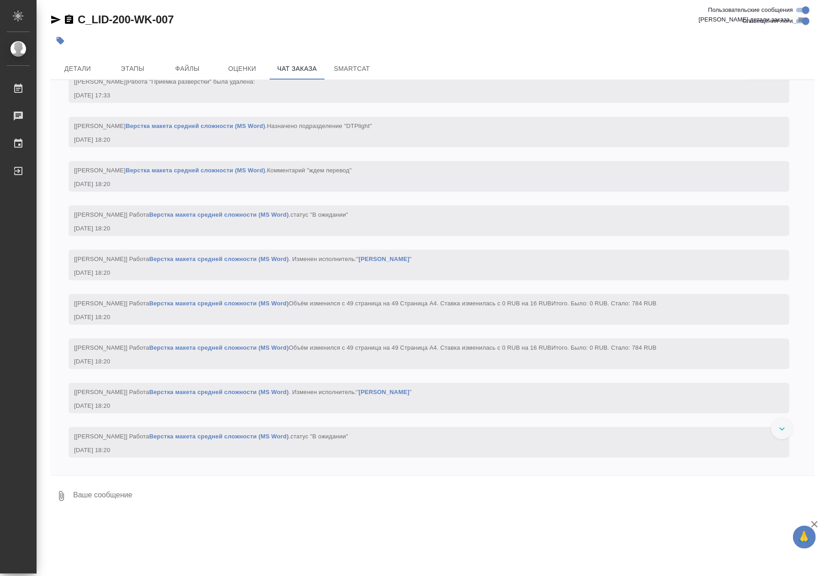
scroll to position [1706, 0]
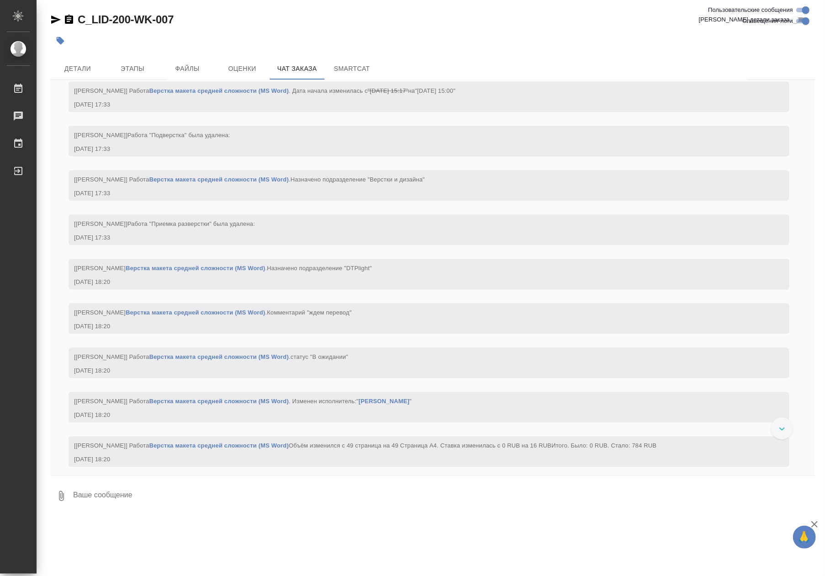
click at [264, 183] on link "Верстка макета средней сложности (MS Word)" at bounding box center [218, 179] width 139 height 7
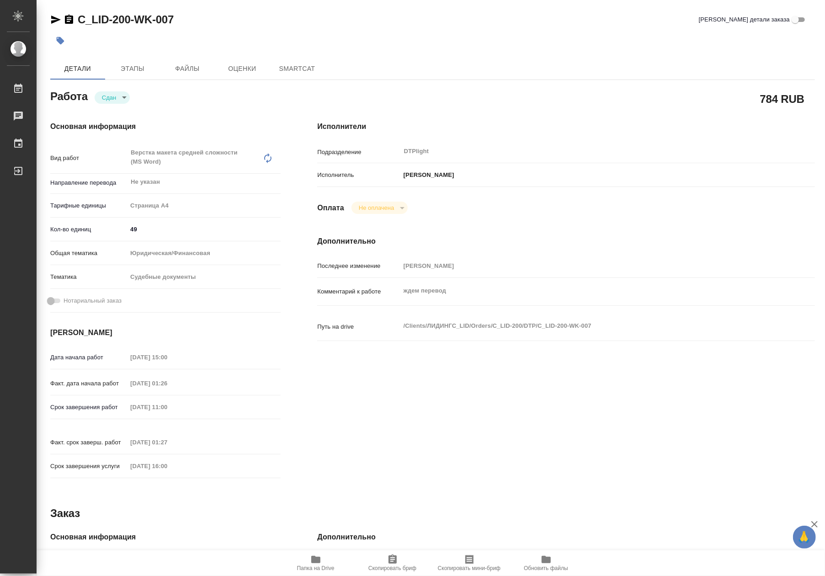
type textarea "x"
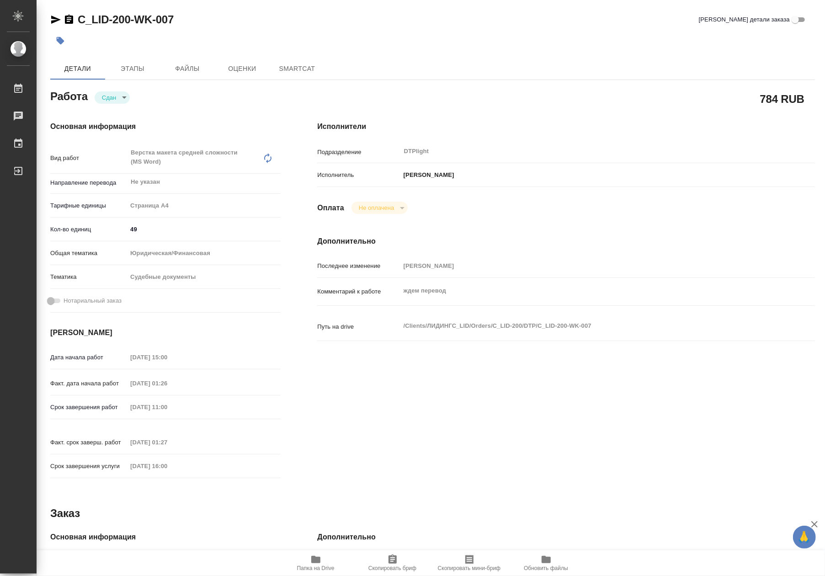
type textarea "x"
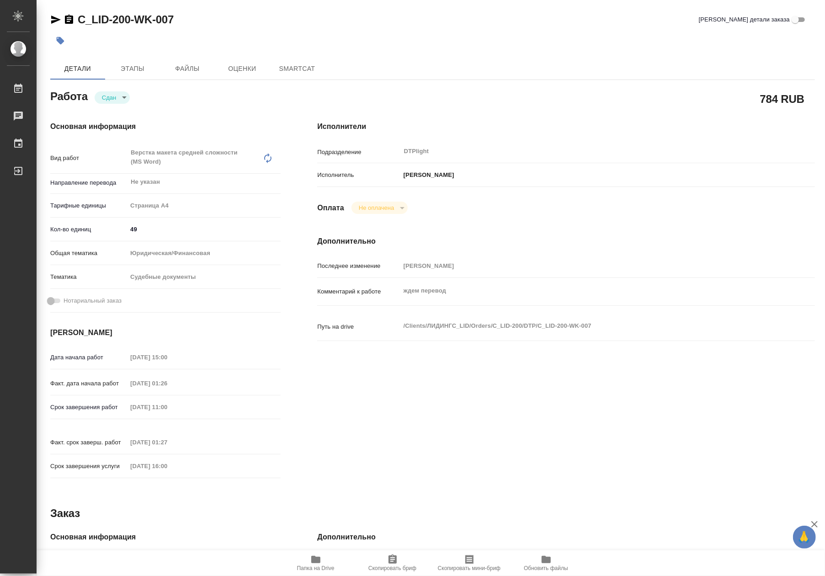
type textarea "x"
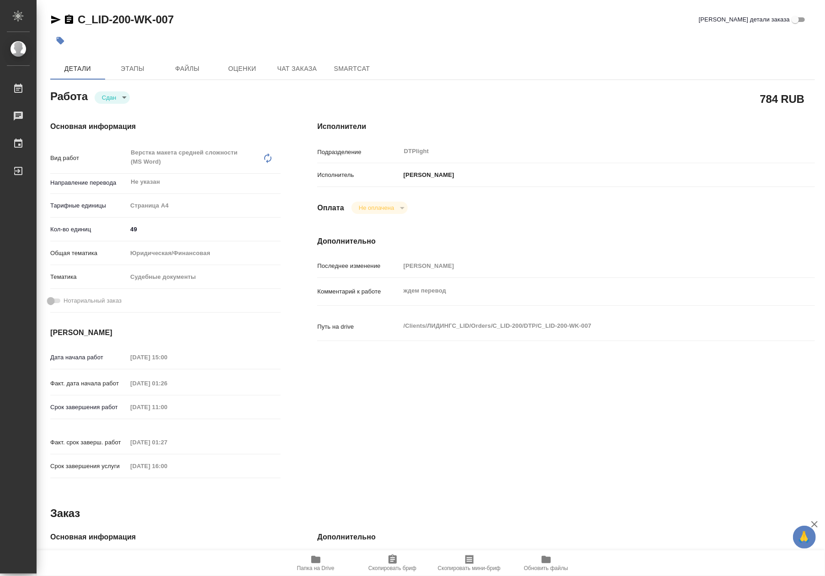
type textarea "x"
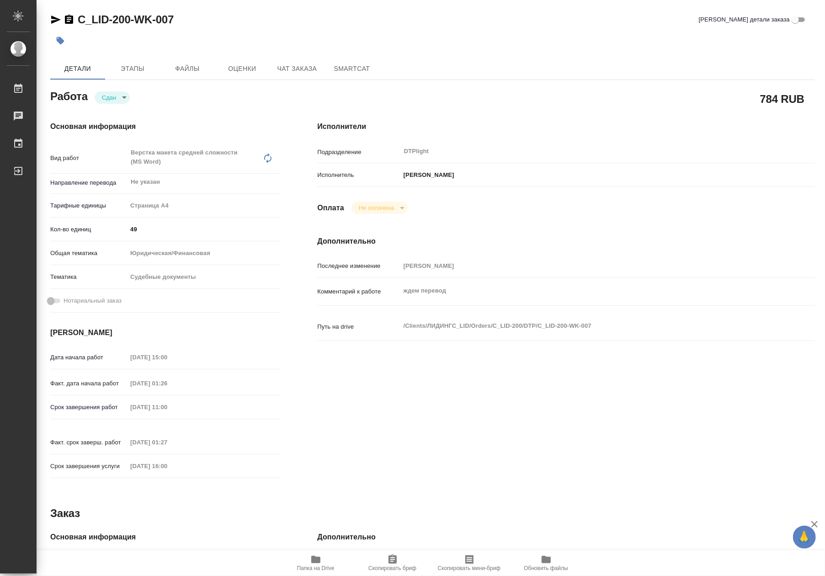
type textarea "x"
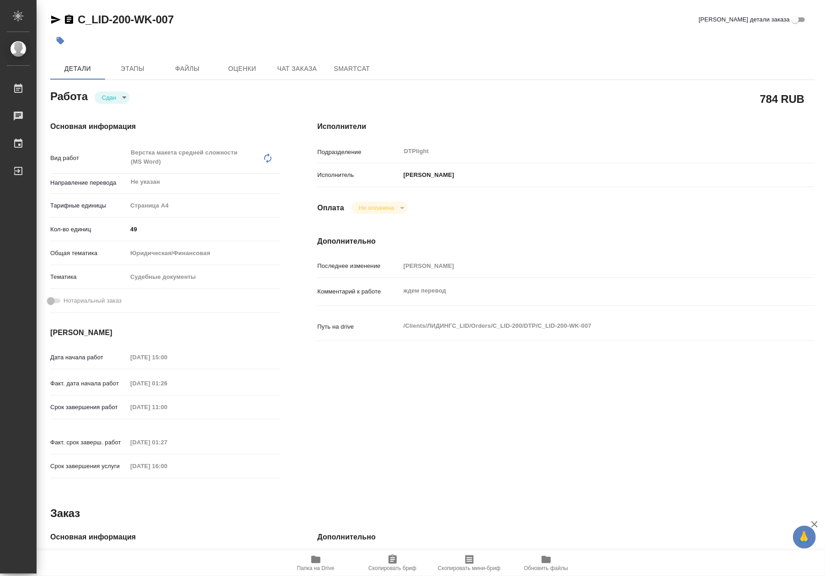
click at [183, 388] on div "Факт. дата начала работ 20.08.2025 01:26" at bounding box center [165, 383] width 230 height 16
drag, startPoint x: 176, startPoint y: 441, endPoint x: 127, endPoint y: 441, distance: 48.9
click at [127, 441] on div "Факт. срок заверш. работ 20.08.2025 01:27" at bounding box center [165, 446] width 230 height 24
click at [154, 69] on span "Этапы" at bounding box center [133, 68] width 44 height 11
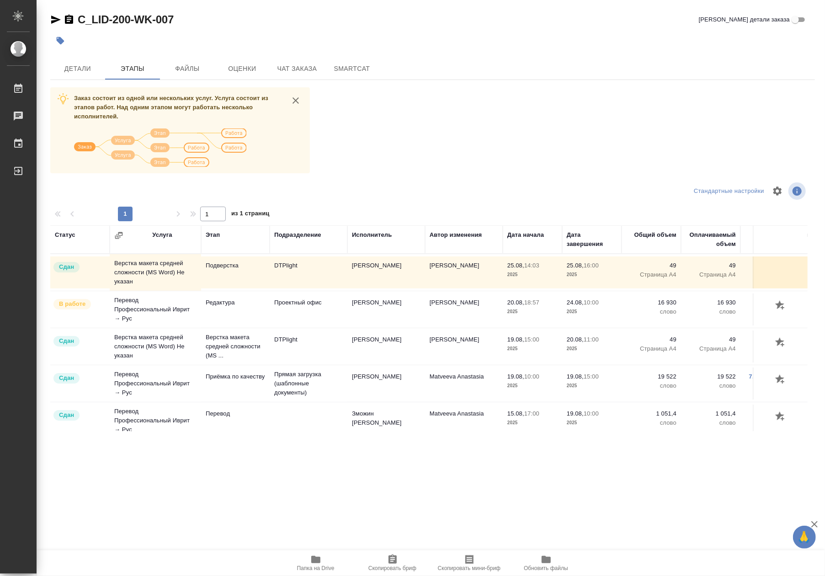
scroll to position [18, 0]
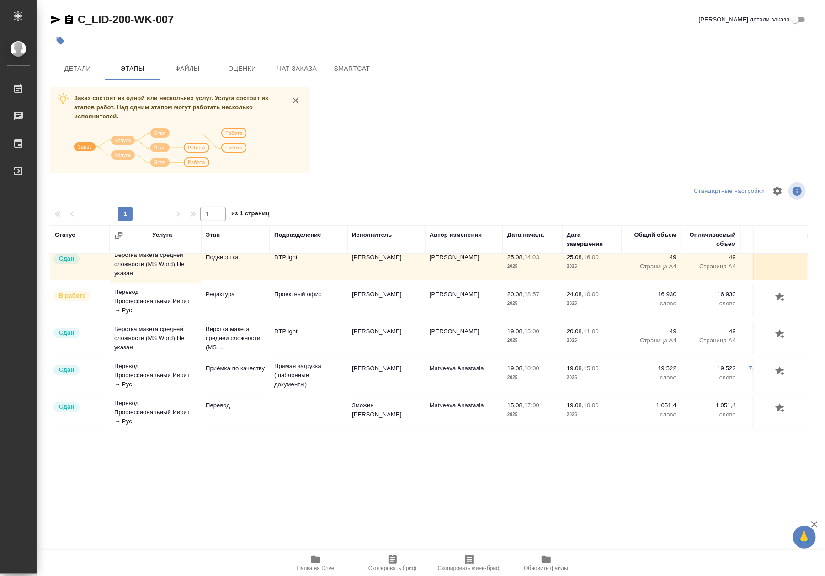
click at [386, 370] on td "[PERSON_NAME]" at bounding box center [386, 375] width 78 height 32
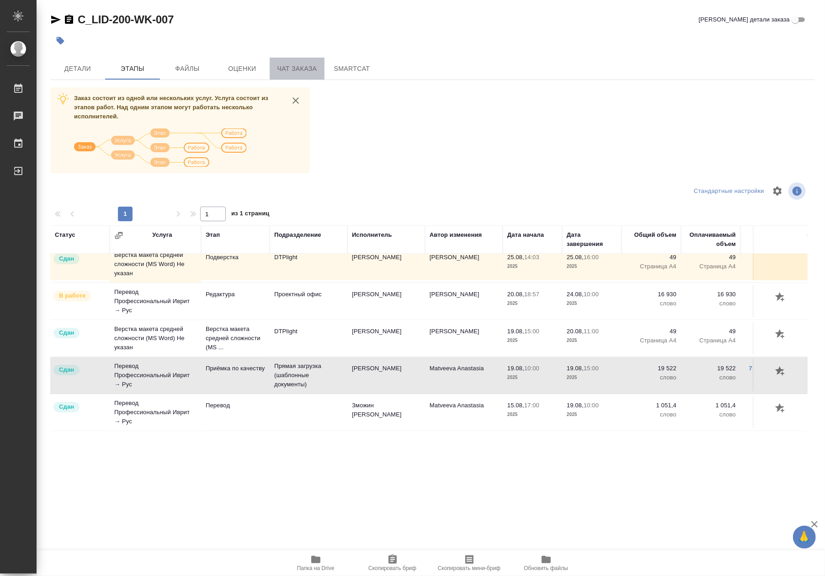
click at [277, 72] on span "Чат заказа" at bounding box center [297, 68] width 44 height 11
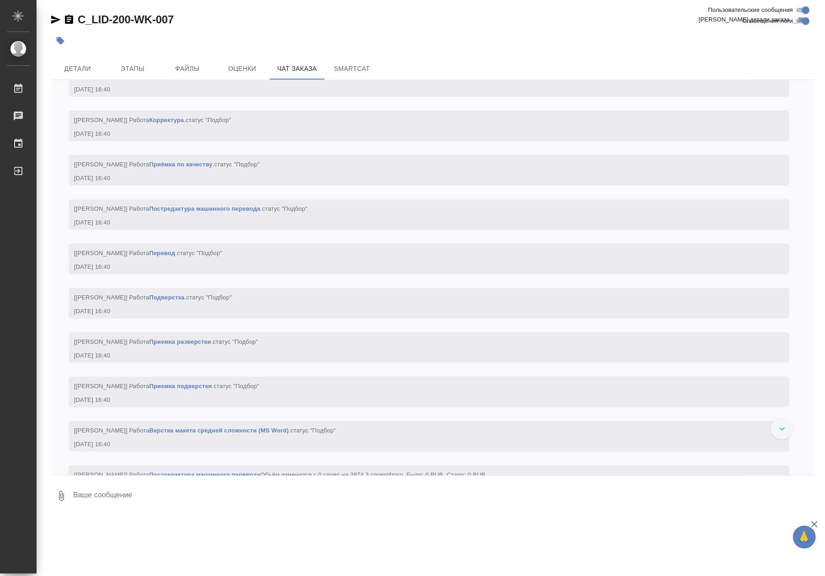
scroll to position [711, 0]
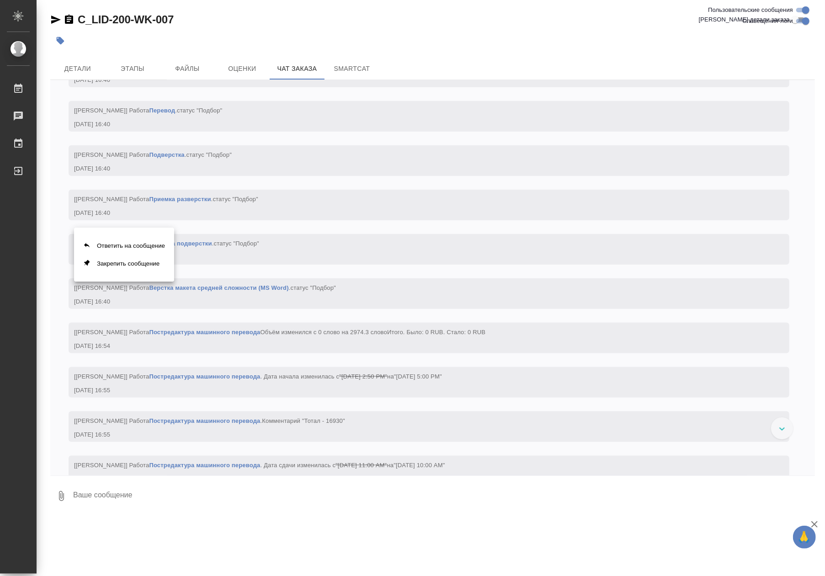
click at [249, 288] on div at bounding box center [412, 288] width 825 height 576
click at [249, 288] on link "Верстка макета средней сложности (MS Word)" at bounding box center [218, 287] width 139 height 7
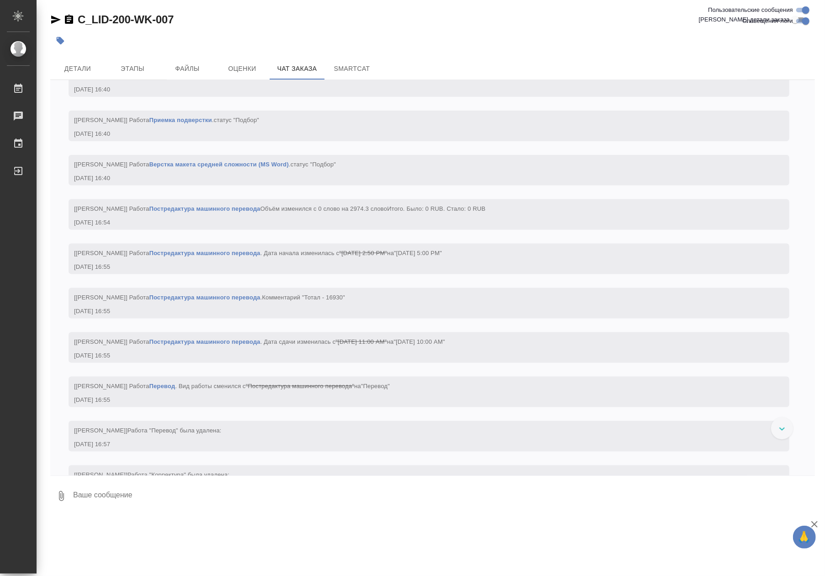
scroll to position [853, 0]
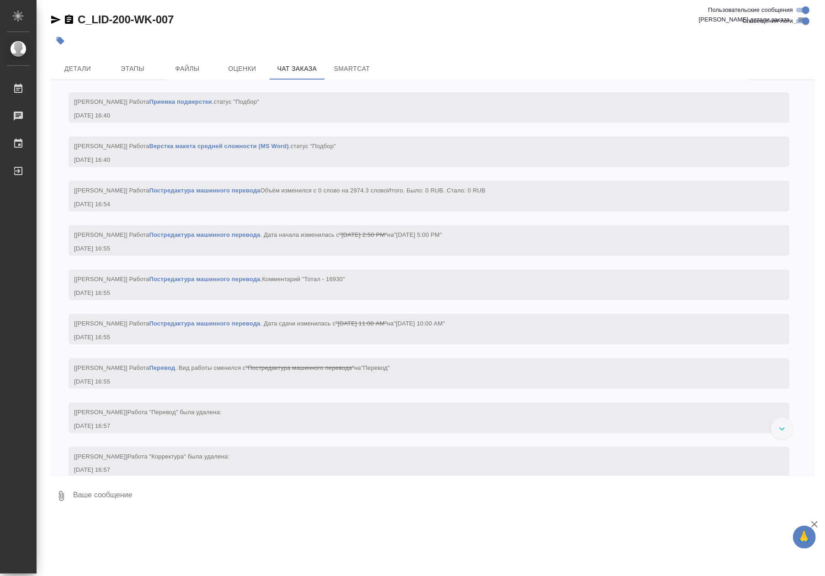
click at [165, 371] on link "Перевод" at bounding box center [162, 367] width 26 height 7
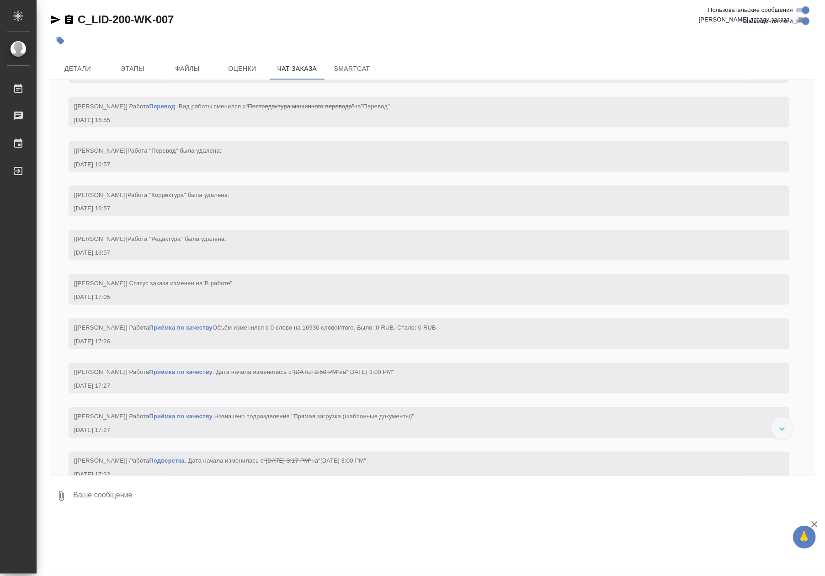
scroll to position [1138, 0]
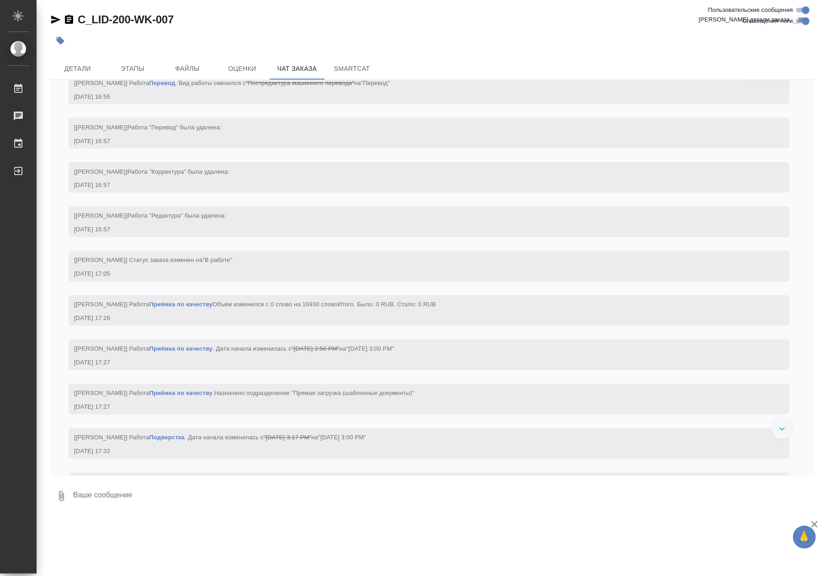
click at [176, 308] on link "Приёмка по качеству" at bounding box center [181, 304] width 64 height 7
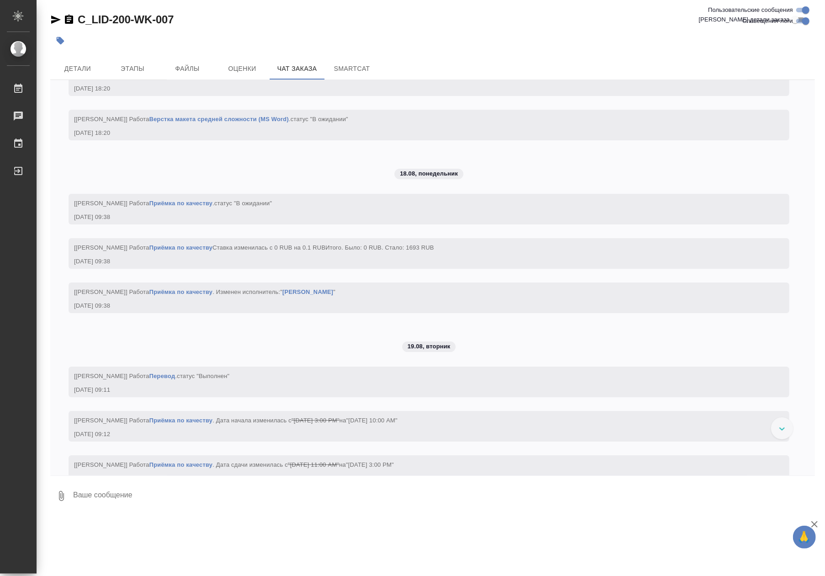
scroll to position [2275, 0]
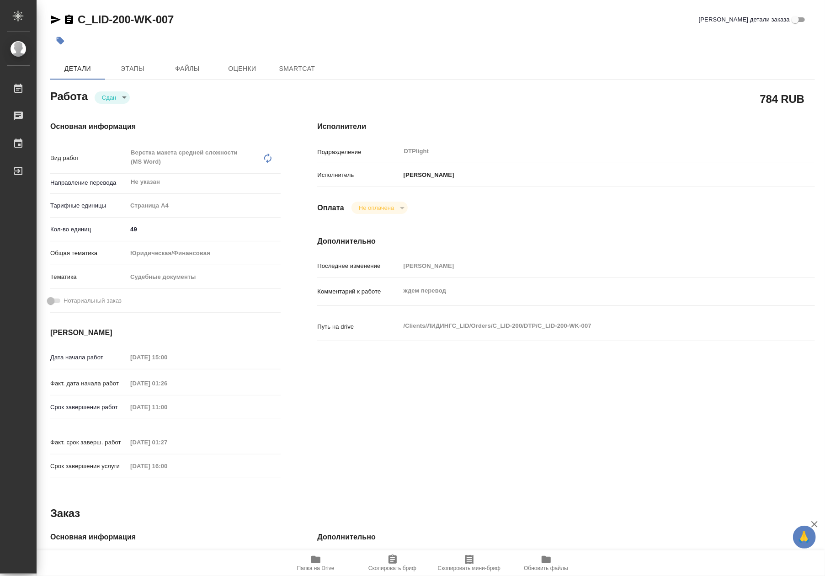
type textarea "x"
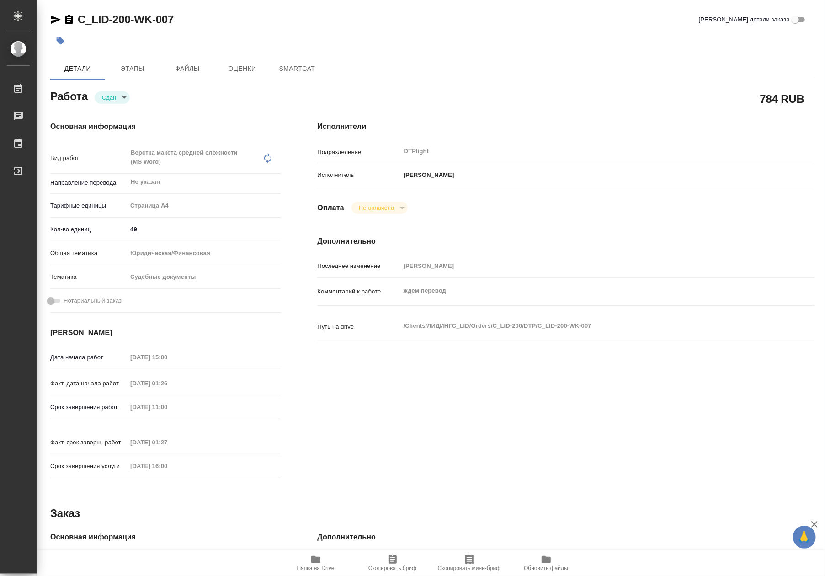
type textarea "x"
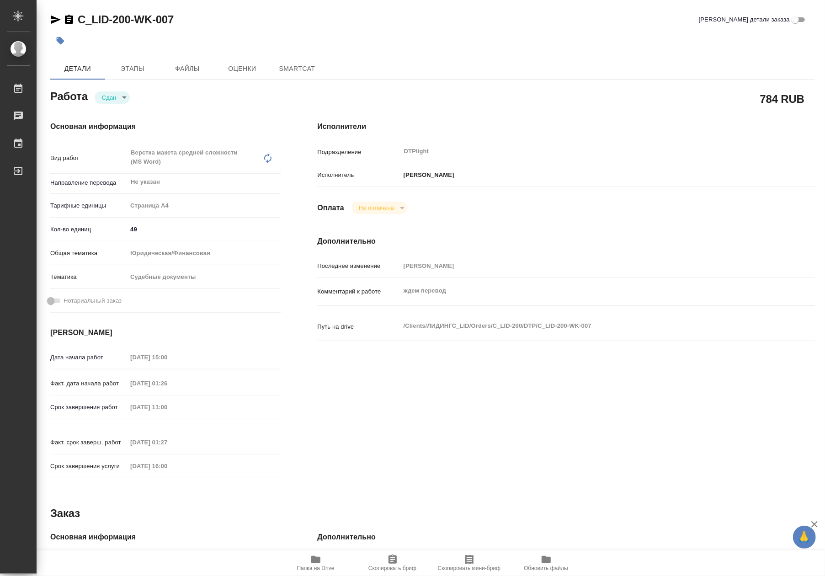
type textarea "x"
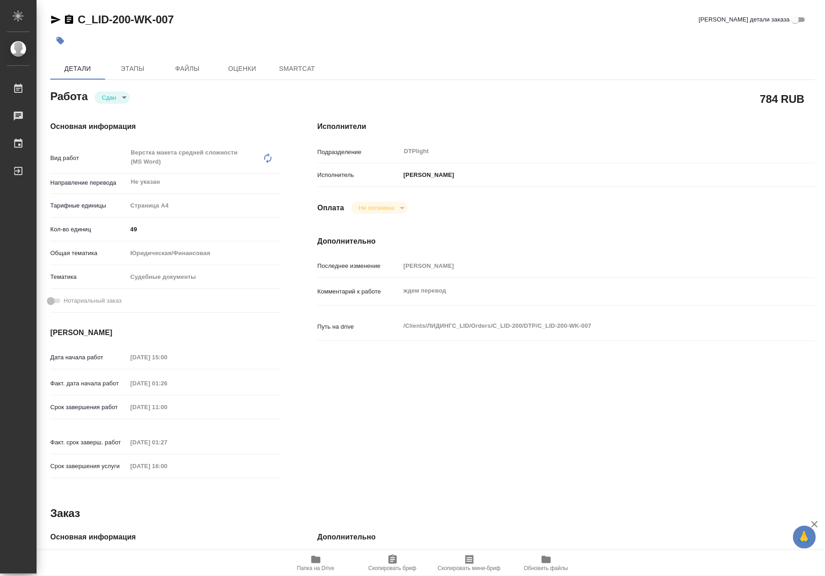
type textarea "x"
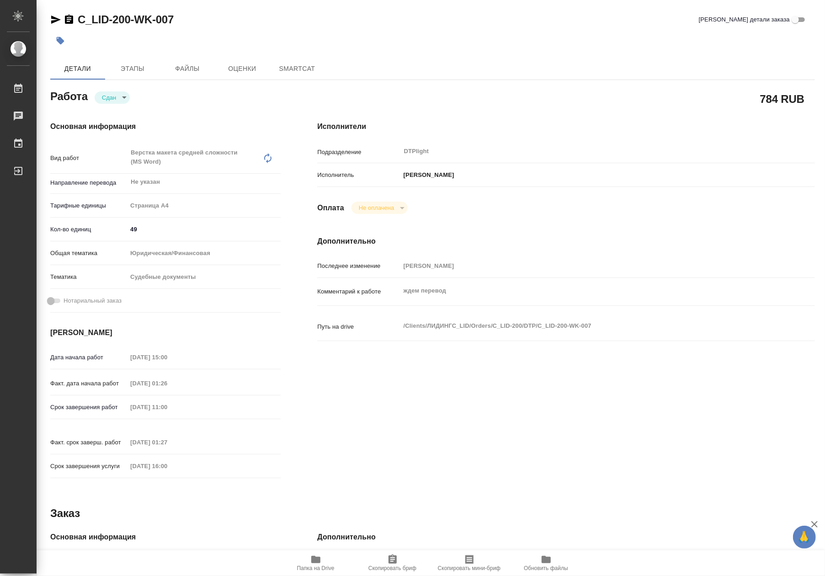
type textarea "x"
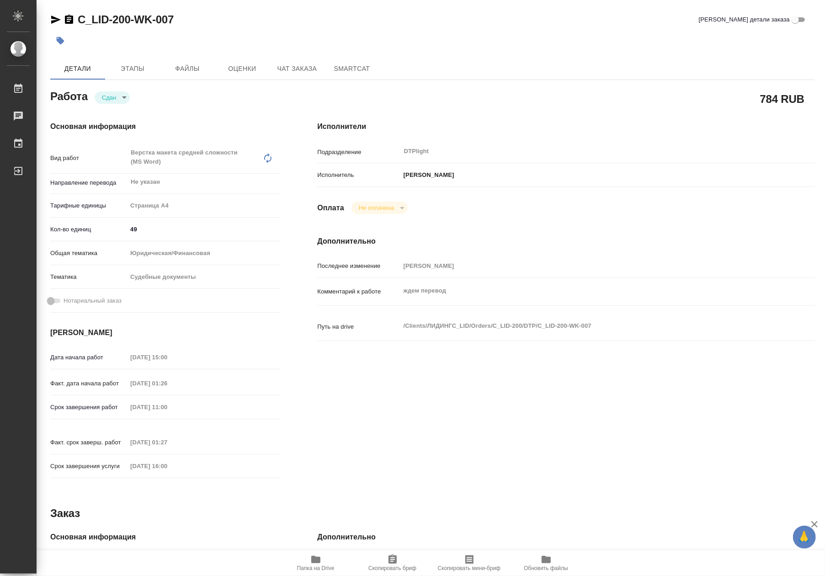
type textarea "x"
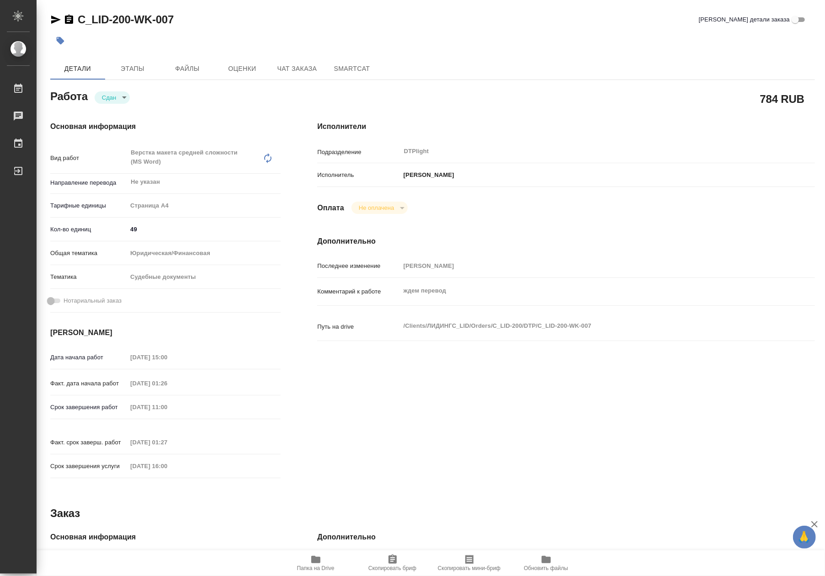
type textarea "x"
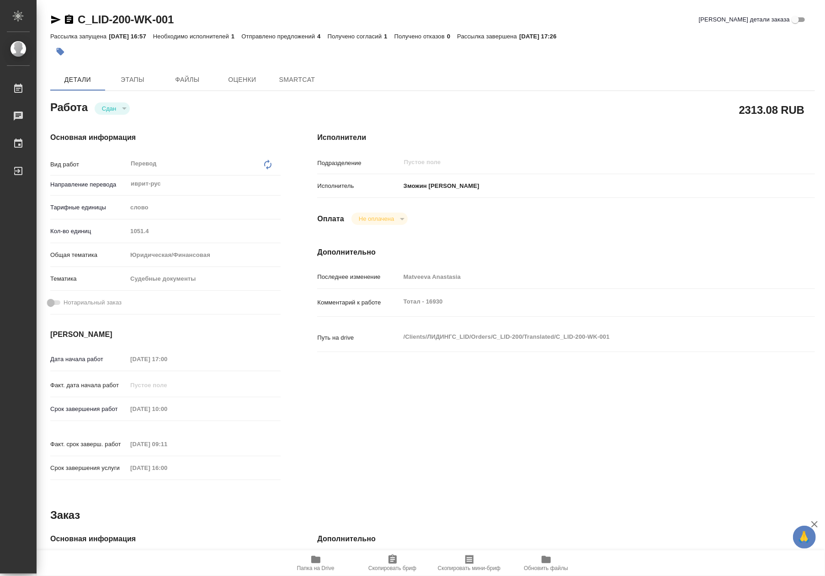
type textarea "x"
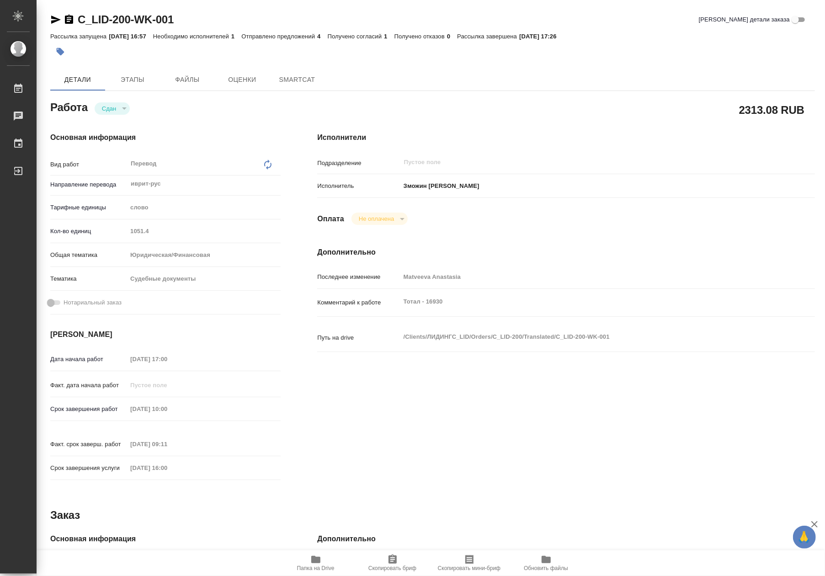
type textarea "x"
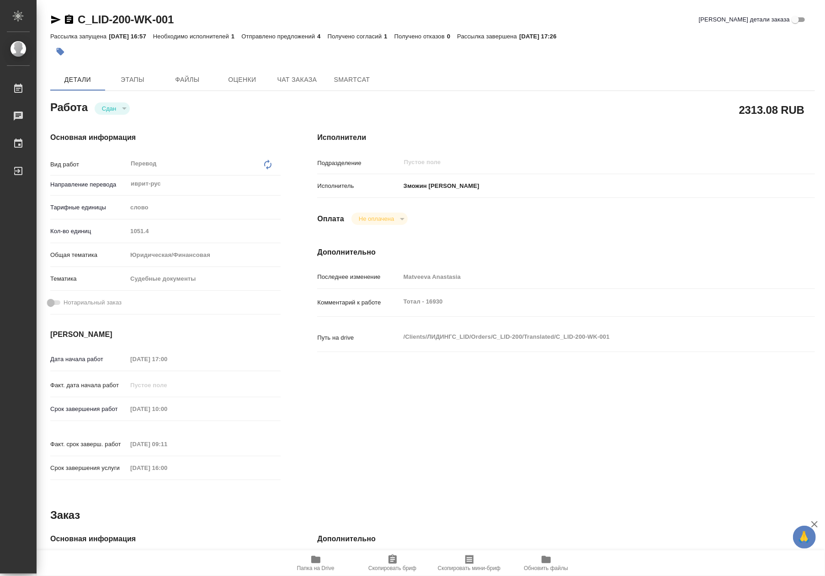
type textarea "x"
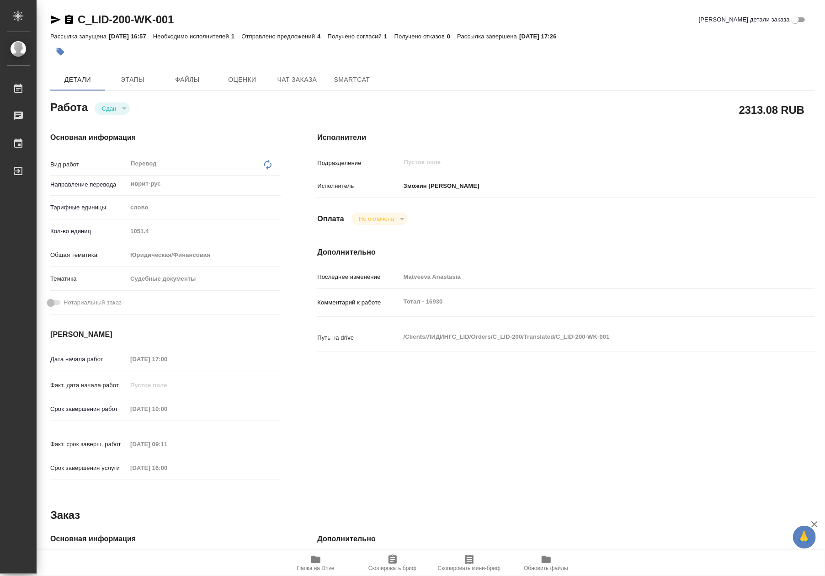
type textarea "x"
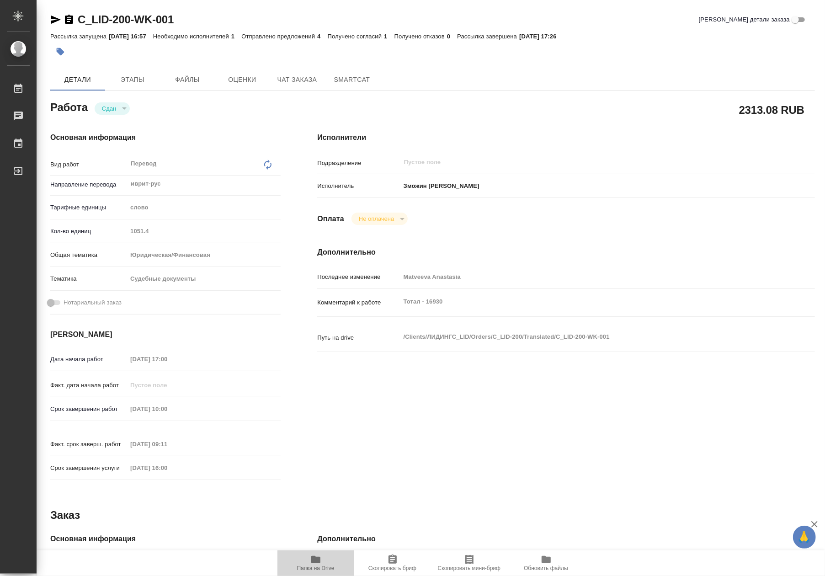
click at [311, 567] on span "Папка на Drive" at bounding box center [315, 568] width 37 height 6
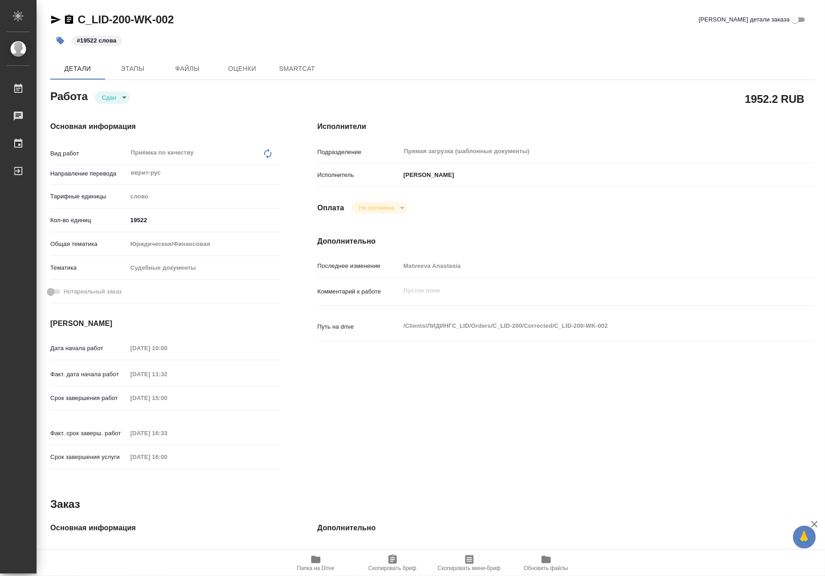
type textarea "x"
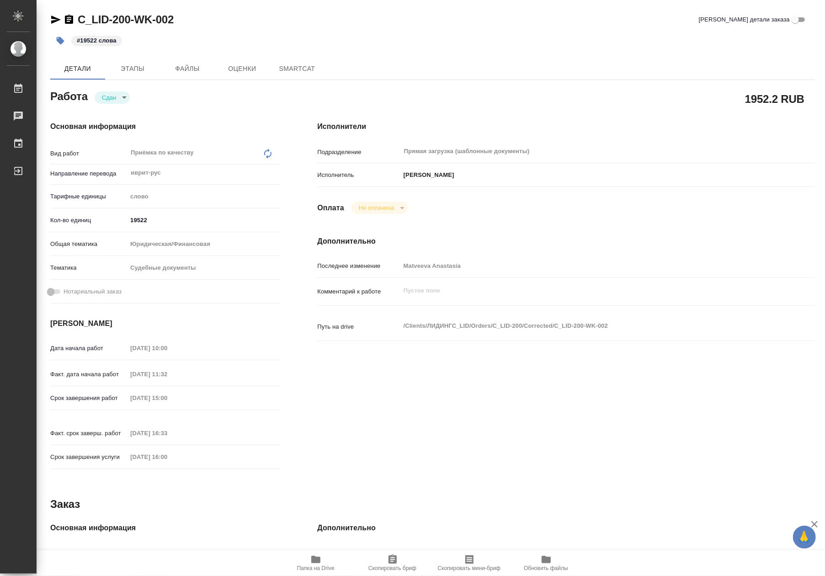
type textarea "x"
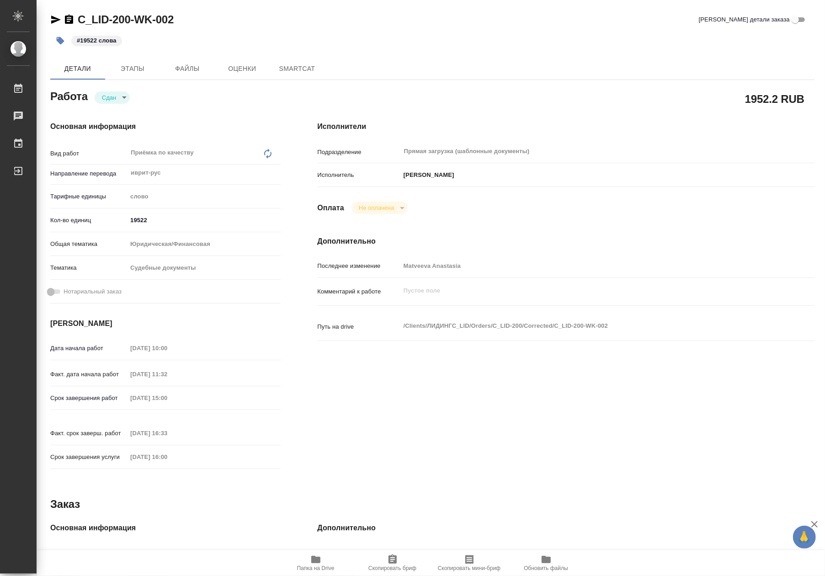
type textarea "x"
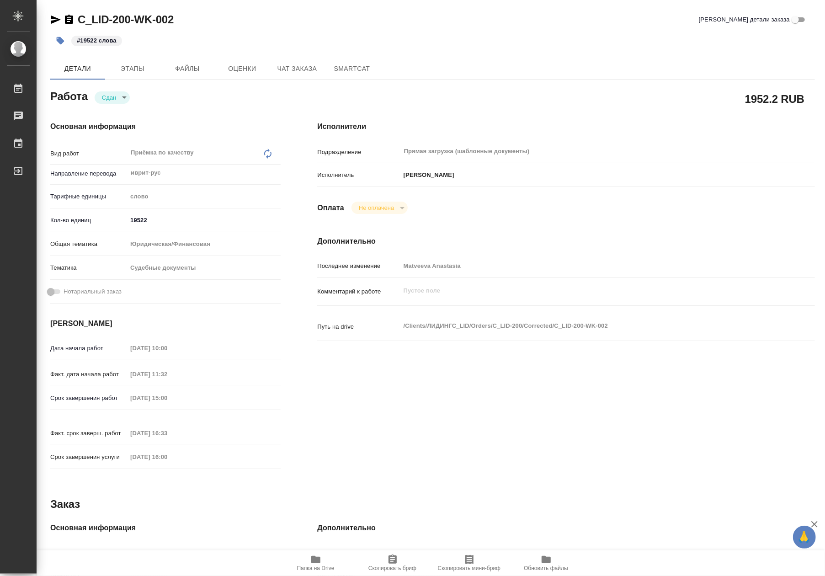
type textarea "x"
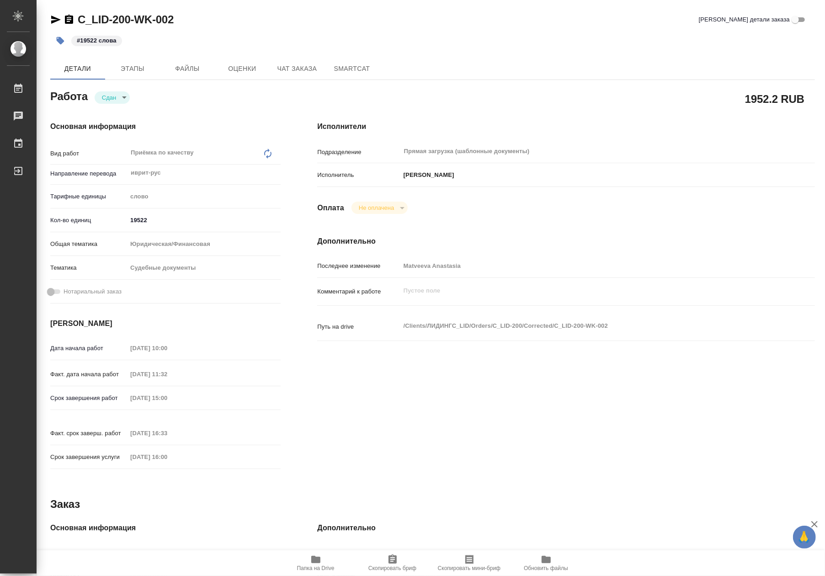
type textarea "x"
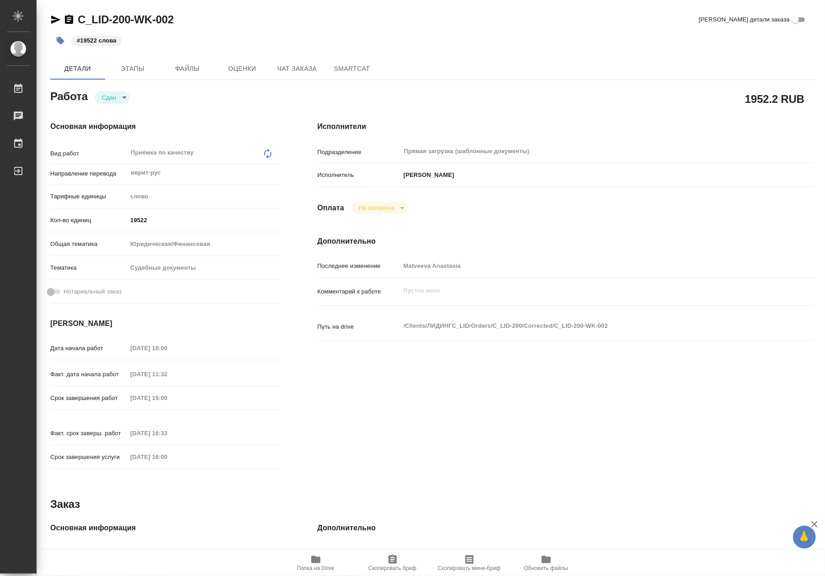
click at [308, 564] on span "Папка на Drive" at bounding box center [316, 562] width 66 height 17
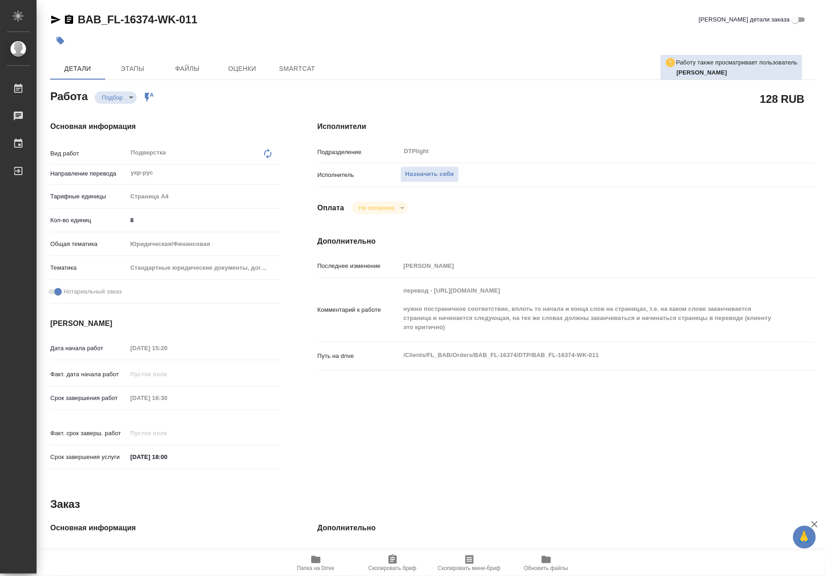
type textarea "x"
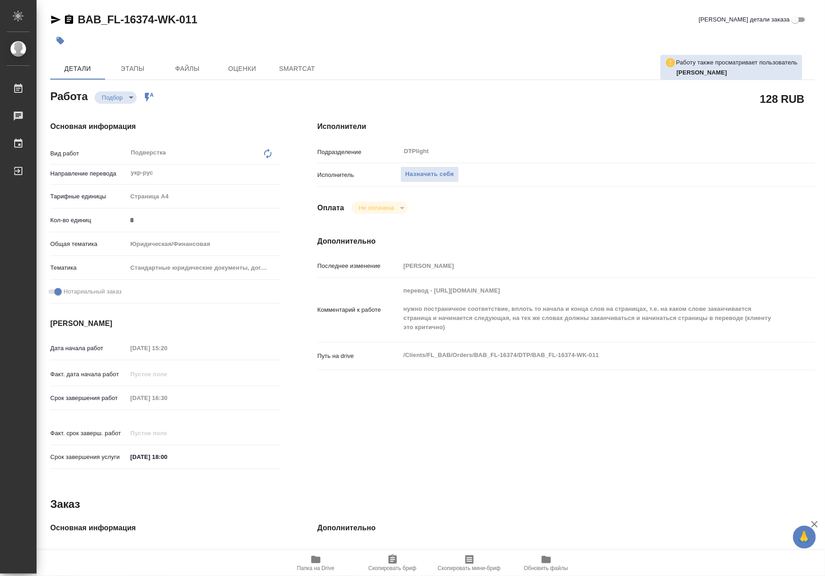
type textarea "x"
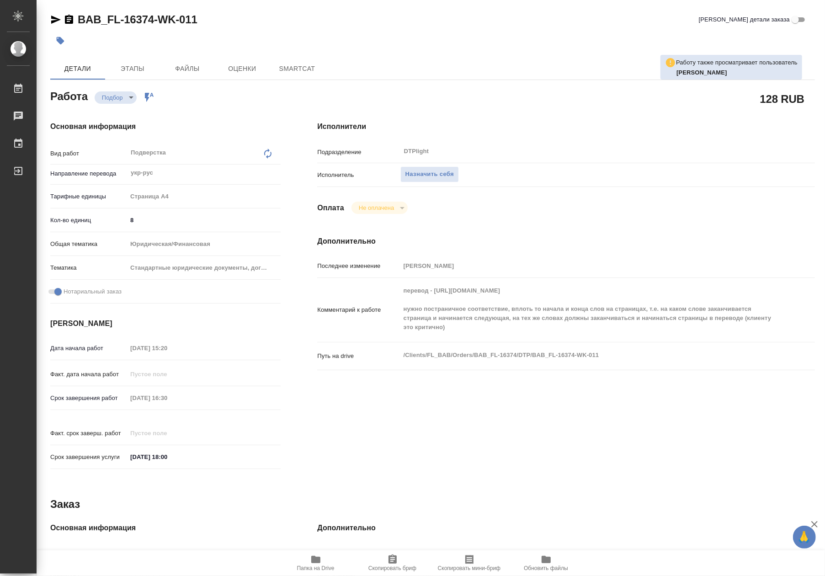
type textarea "x"
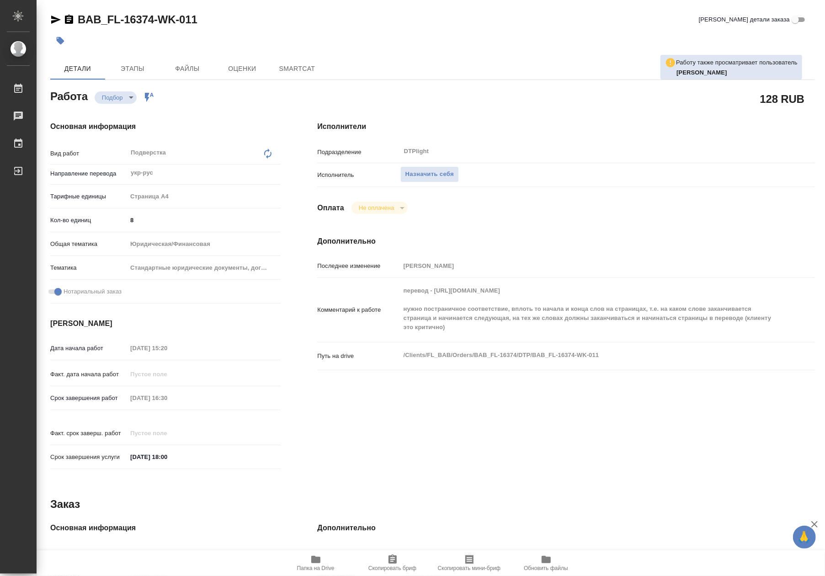
type textarea "x"
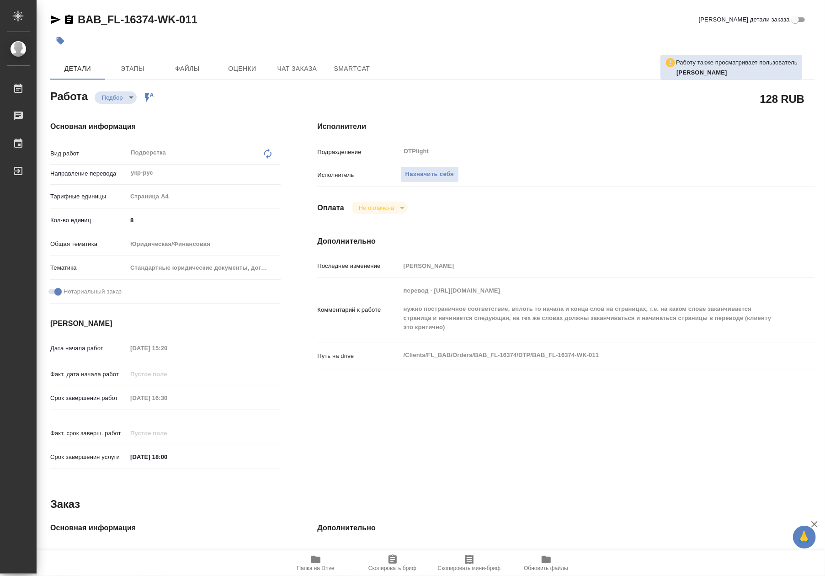
type textarea "x"
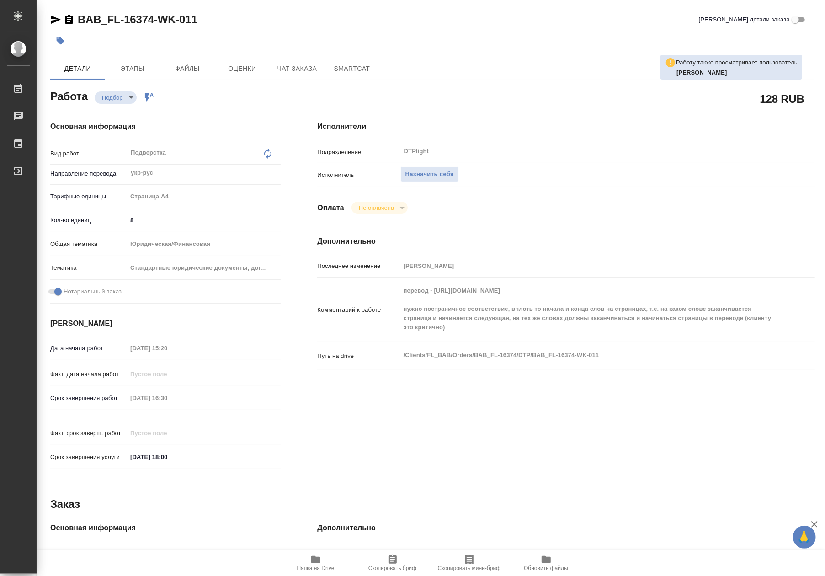
type textarea "x"
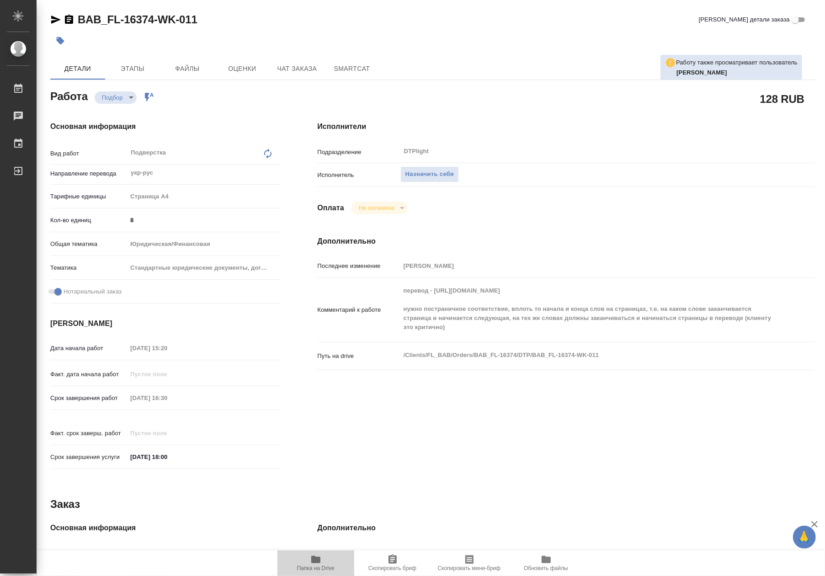
click at [319, 562] on icon "button" at bounding box center [315, 559] width 9 height 7
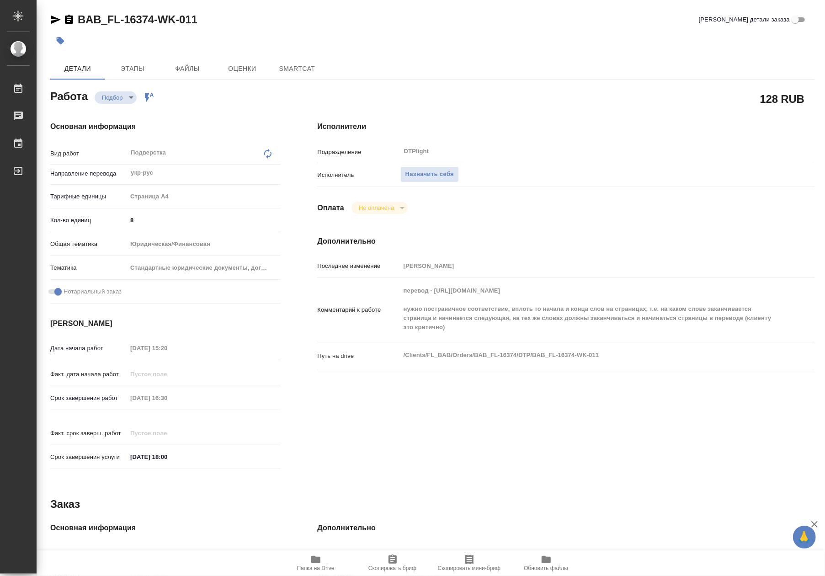
type textarea "x"
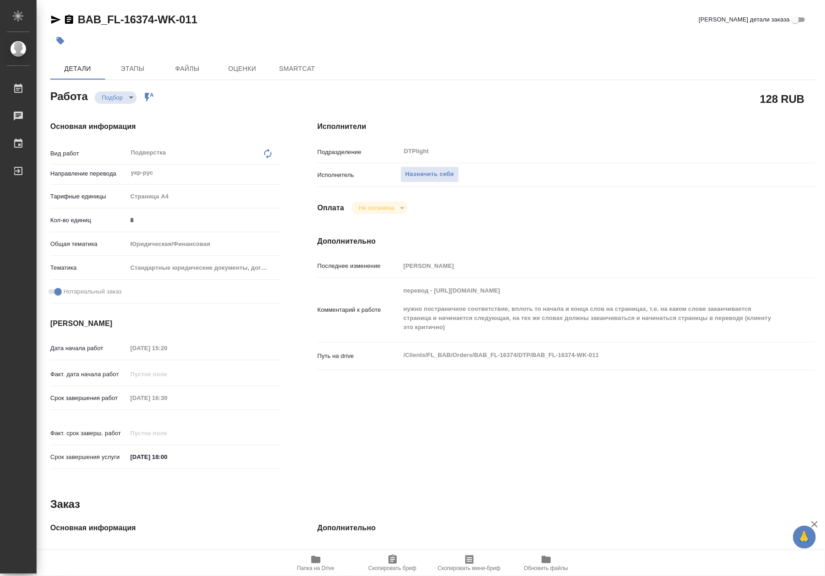
type textarea "x"
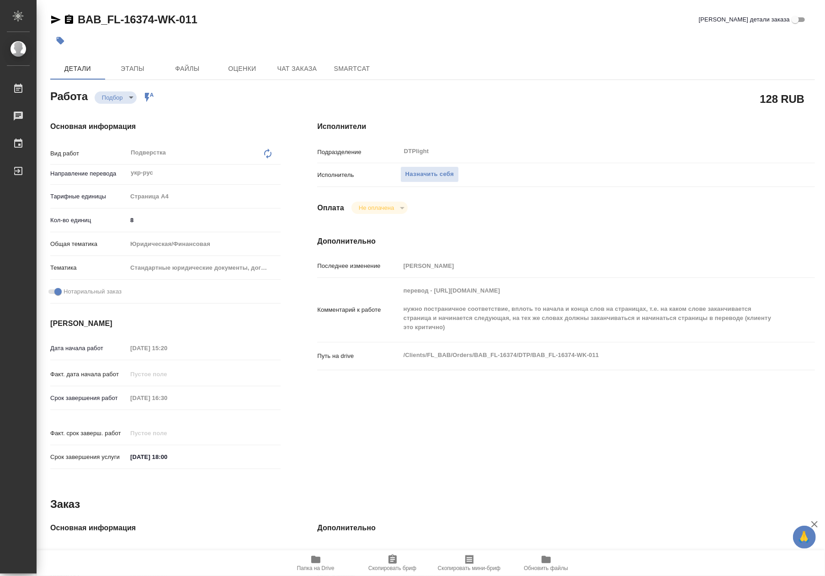
type textarea "x"
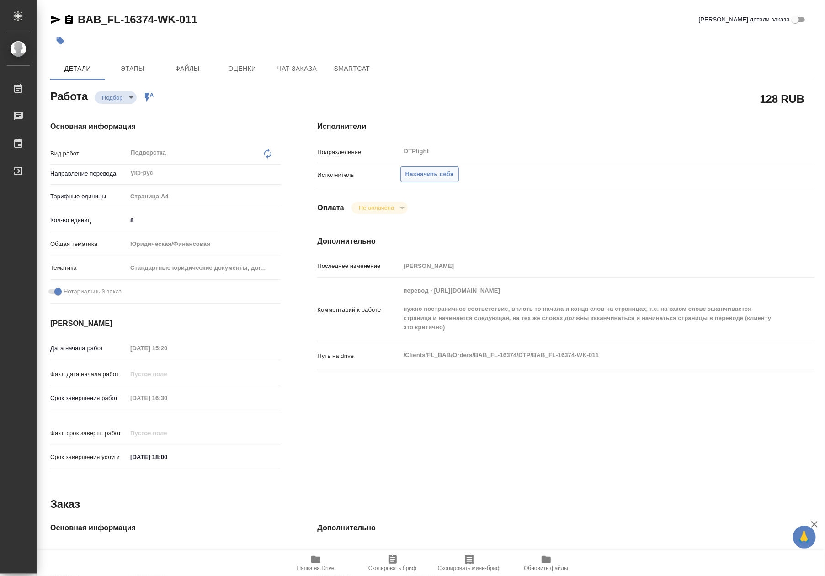
click at [430, 175] on span "Назначить себя" at bounding box center [429, 174] width 48 height 11
type textarea "x"
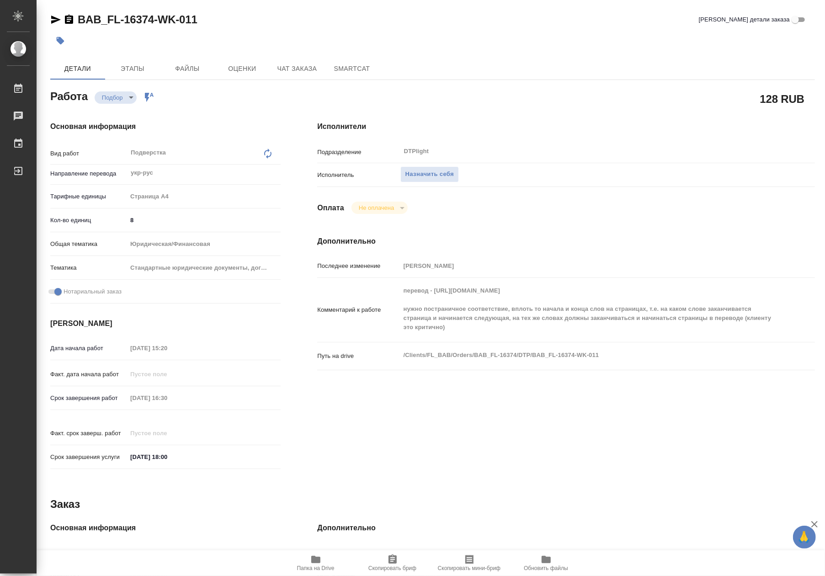
type textarea "x"
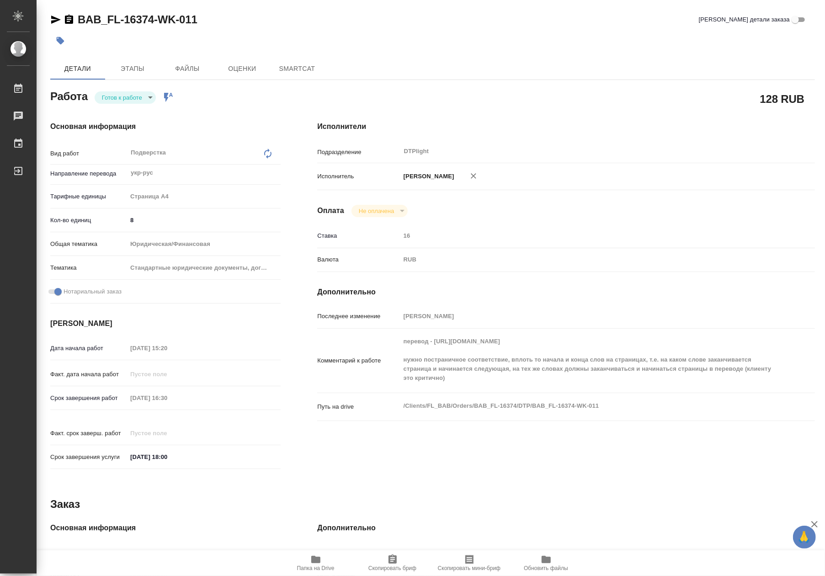
type textarea "x"
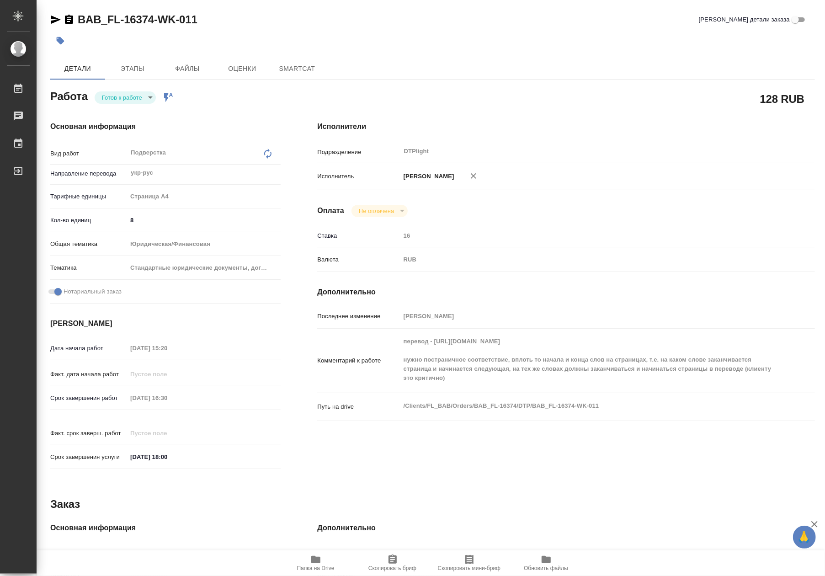
type textarea "x"
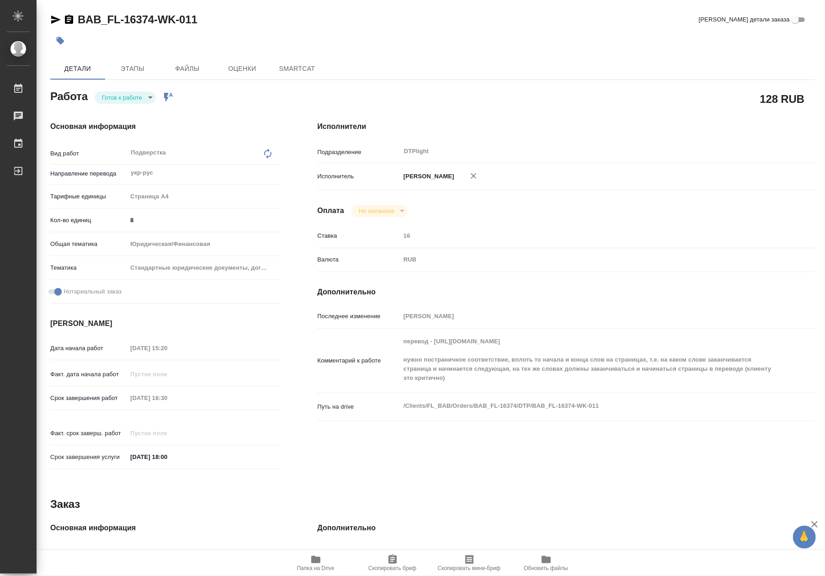
type textarea "x"
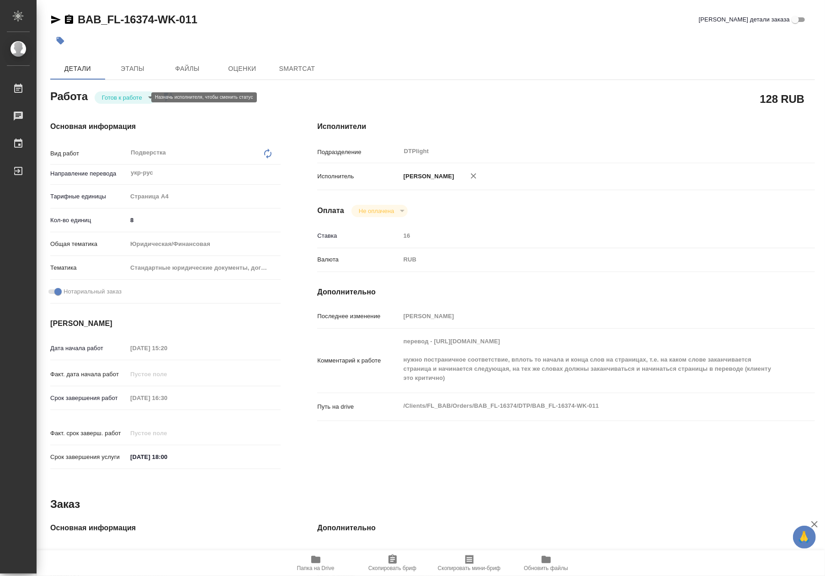
type textarea "x"
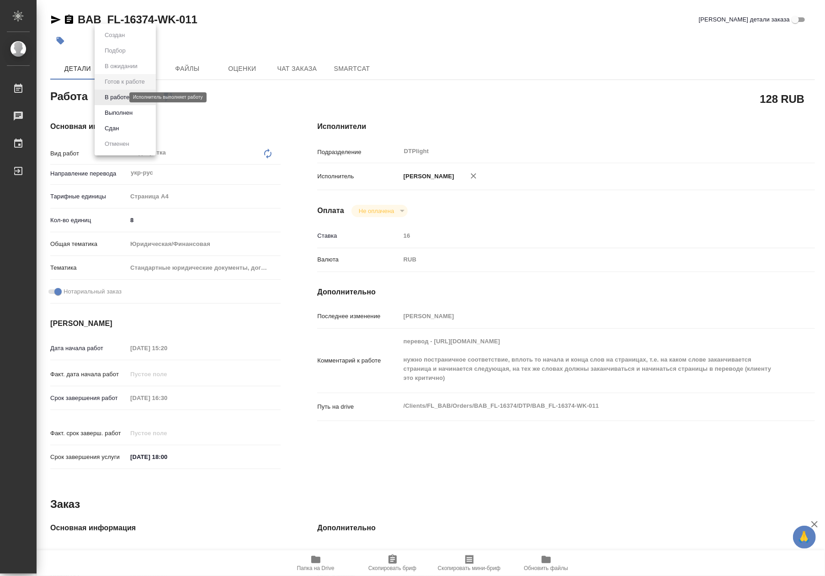
click at [112, 100] on body "🙏 .cls-1 fill:#fff; AWATERA Riianova Anna Работы Чаты График Выйти BAB_FL-16374…" at bounding box center [412, 288] width 825 height 576
type textarea "x"
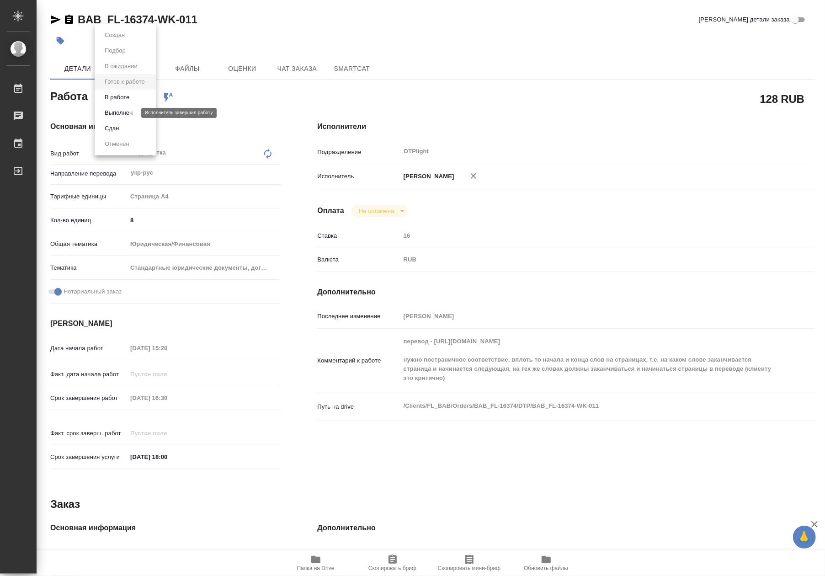
type textarea "x"
click at [119, 101] on button "В работе" at bounding box center [117, 97] width 30 height 10
type textarea "x"
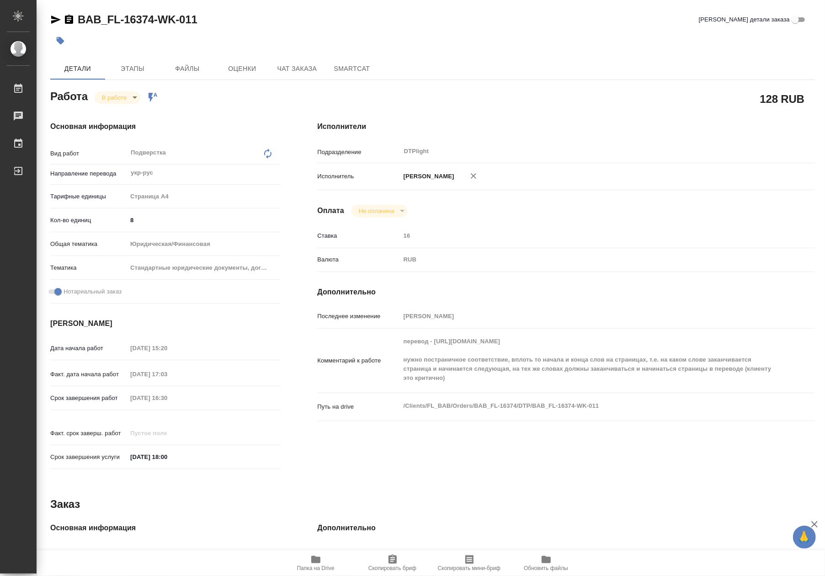
type textarea "x"
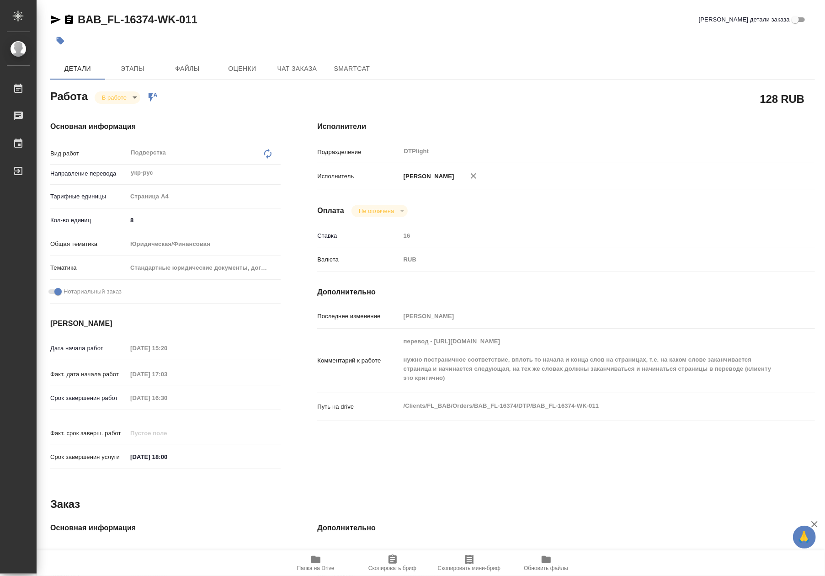
type textarea "x"
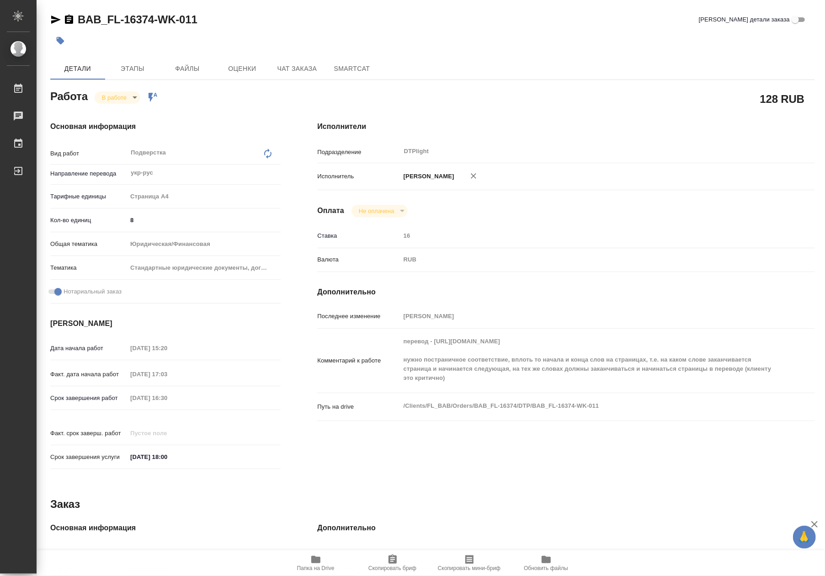
type textarea "x"
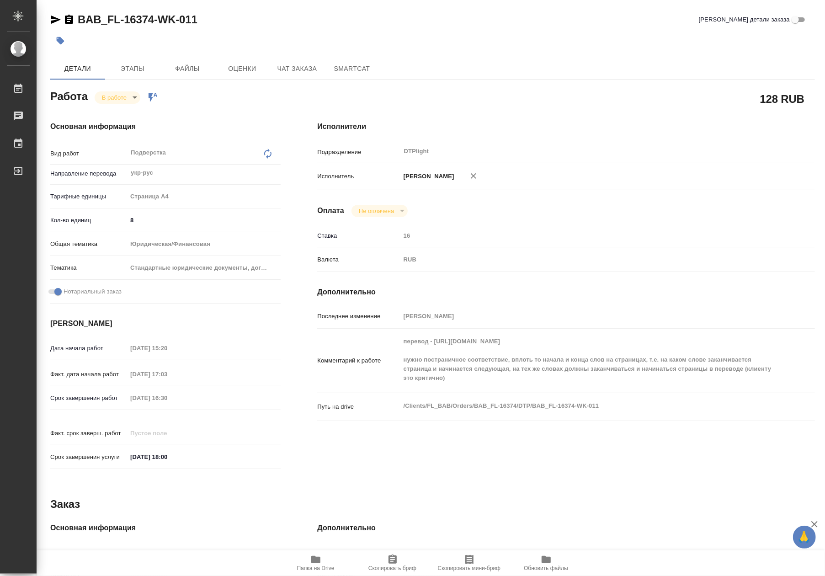
type textarea "x"
drag, startPoint x: 180, startPoint y: 17, endPoint x: 80, endPoint y: 21, distance: 100.2
click at [80, 21] on div "BAB_FL-16374-WK-011 Кратко детали заказа" at bounding box center [432, 19] width 765 height 15
copy link "BAB_FL-16374-WK-011"
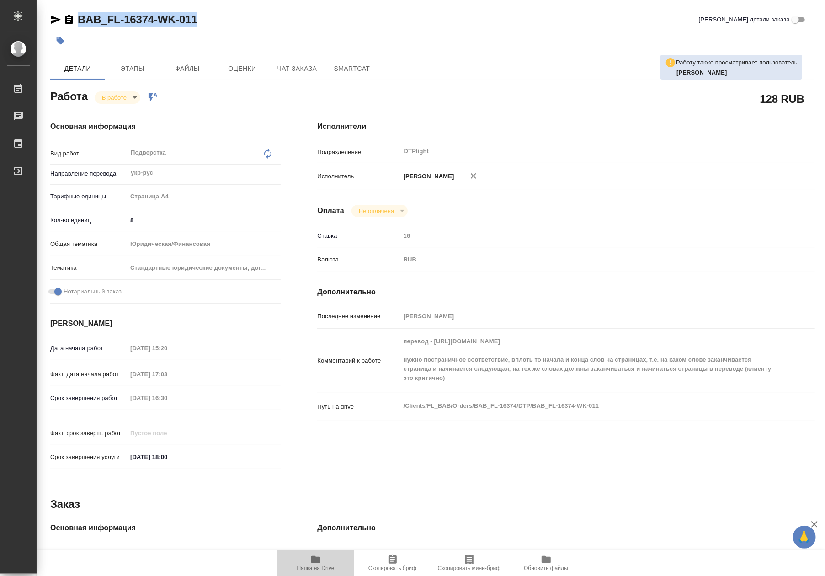
click at [323, 566] on span "Папка на Drive" at bounding box center [315, 568] width 37 height 6
click at [123, 97] on body "🙏 .cls-1 fill:#fff; AWATERA Riianova Anna Работы 0 Чаты График Выйти BAB_FL-163…" at bounding box center [412, 288] width 825 height 576
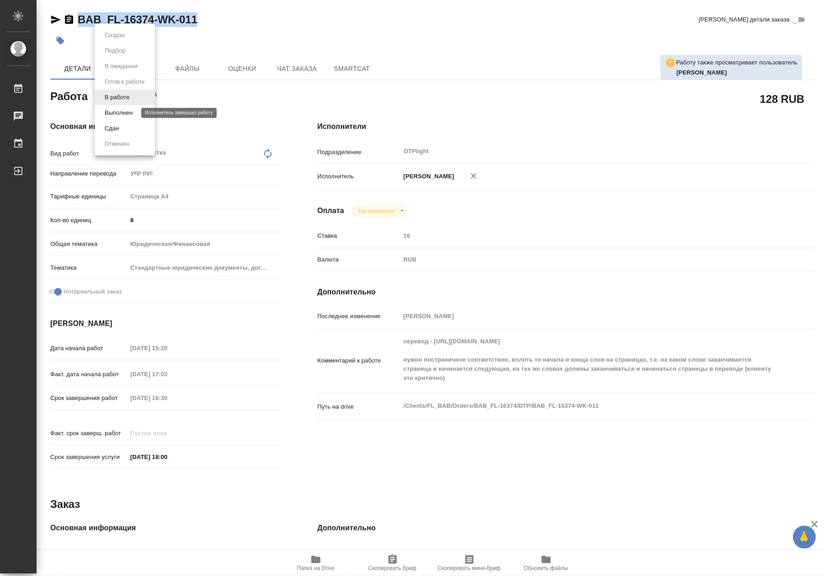
click at [121, 112] on button "Выполнен" at bounding box center [118, 113] width 33 height 10
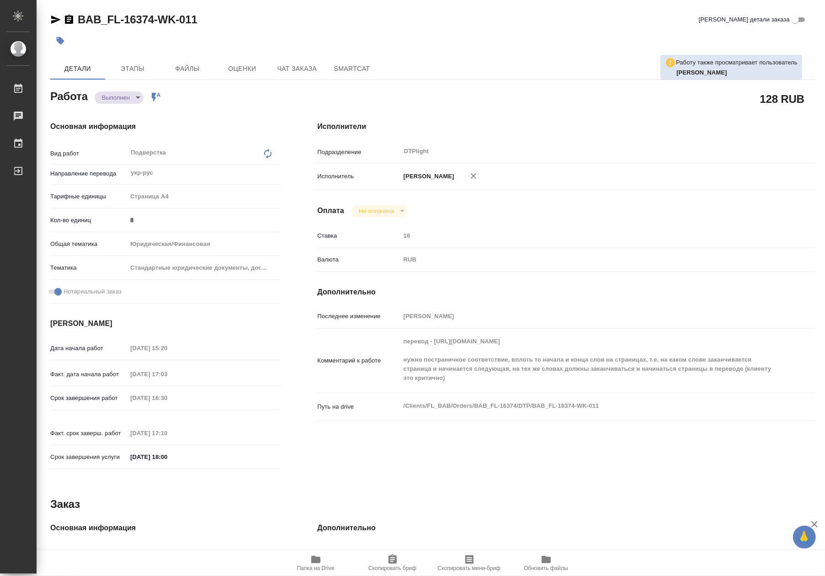
type textarea "x"
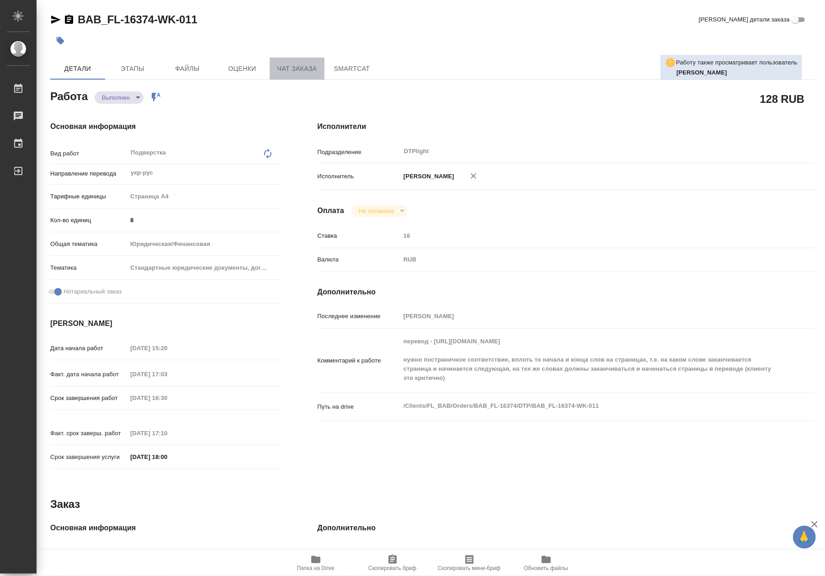
click at [306, 68] on span "Чат заказа" at bounding box center [297, 68] width 44 height 11
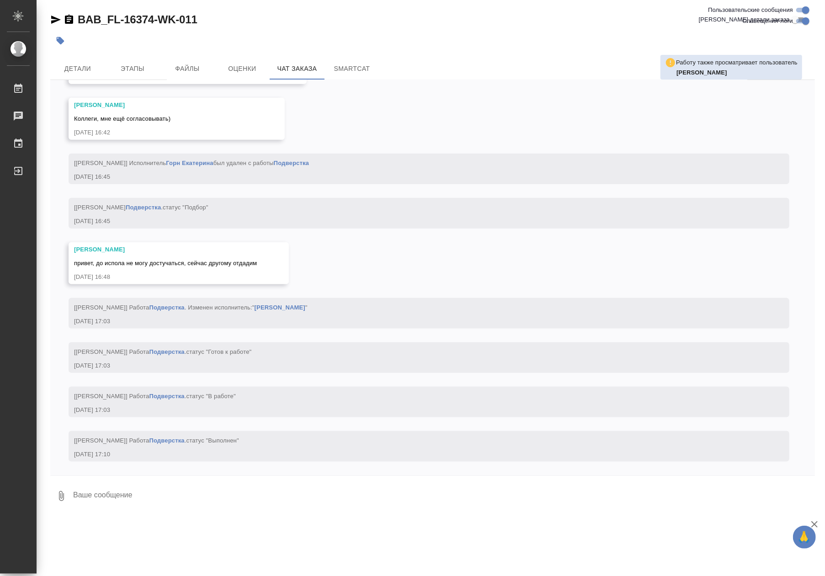
scroll to position [3283, 0]
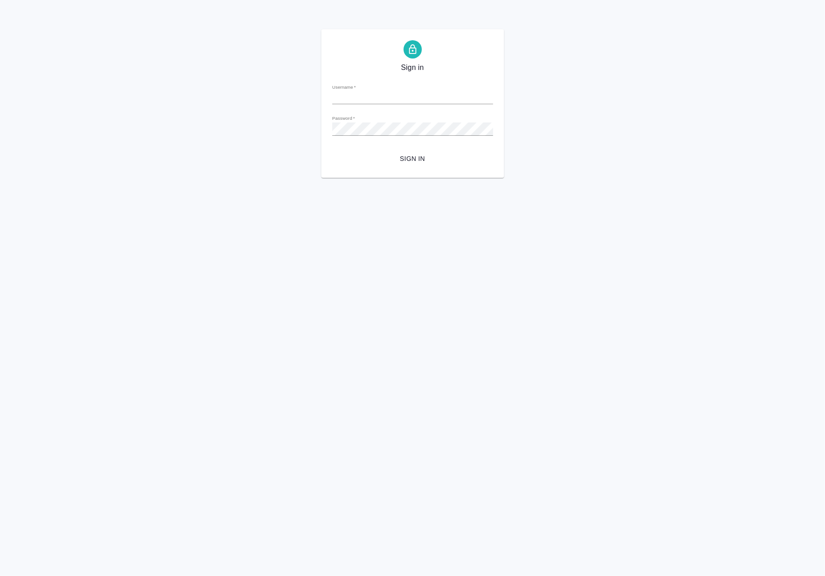
type input "[EMAIL_ADDRESS][DOMAIN_NAME]"
click at [423, 159] on span "Sign in" at bounding box center [413, 158] width 146 height 11
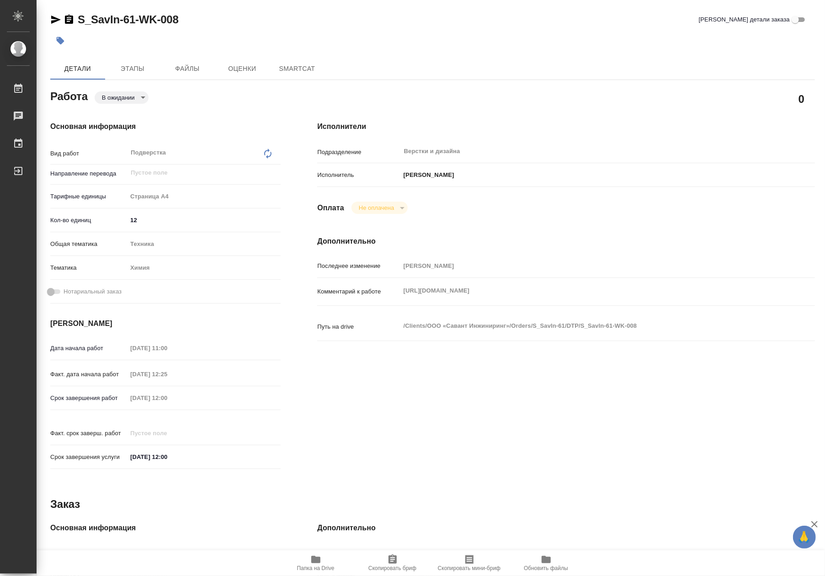
type textarea "x"
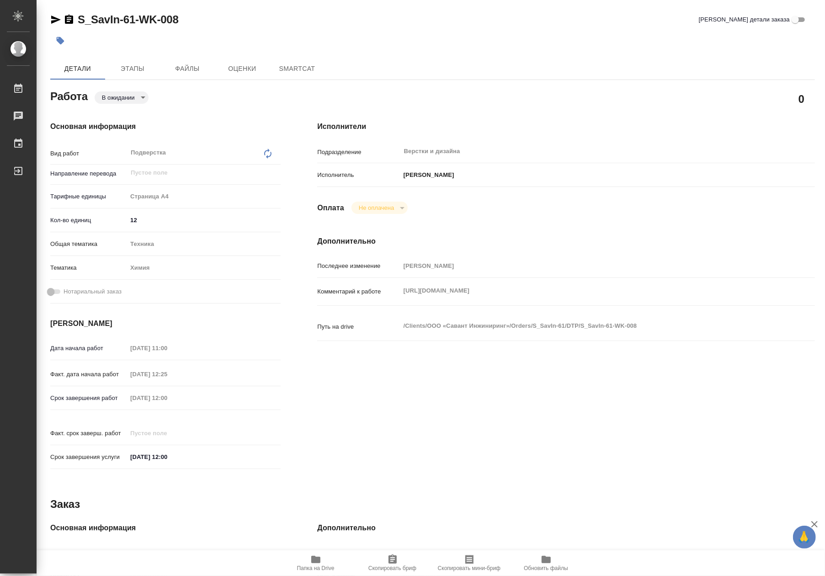
type textarea "x"
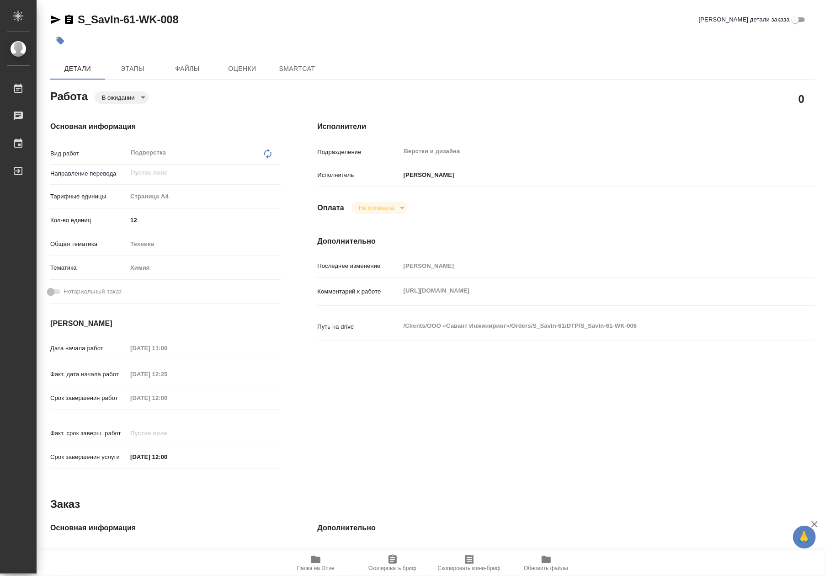
type textarea "x"
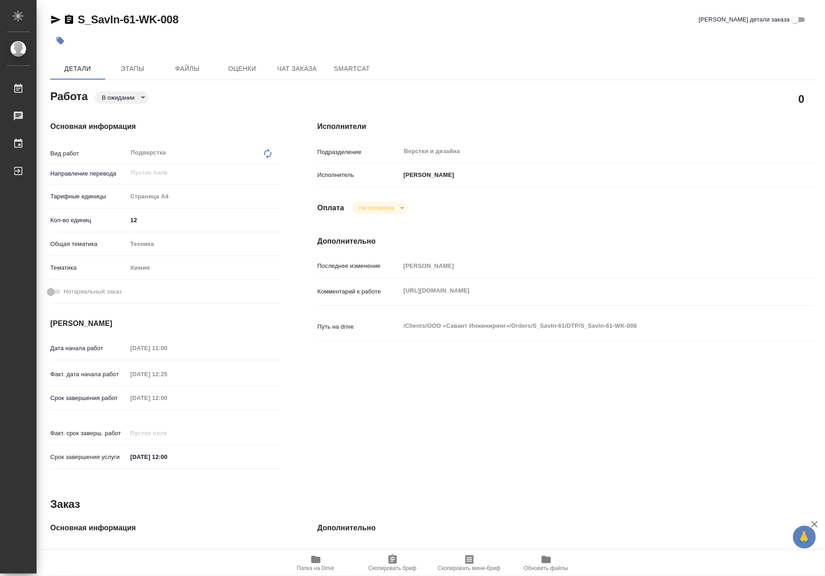
type textarea "x"
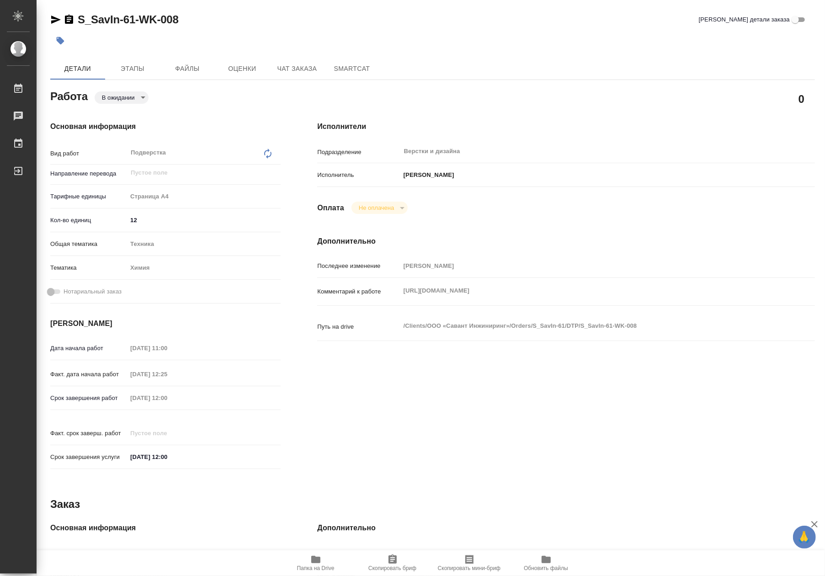
type textarea "x"
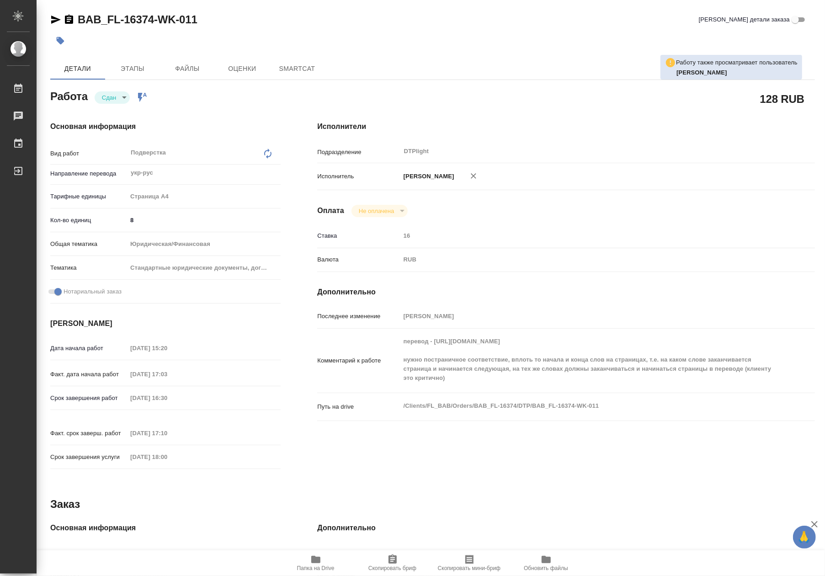
type textarea "x"
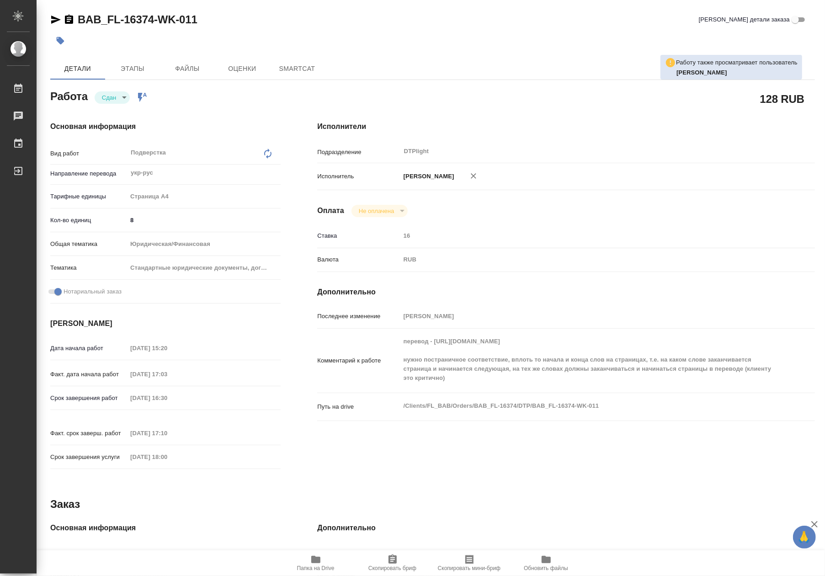
type textarea "x"
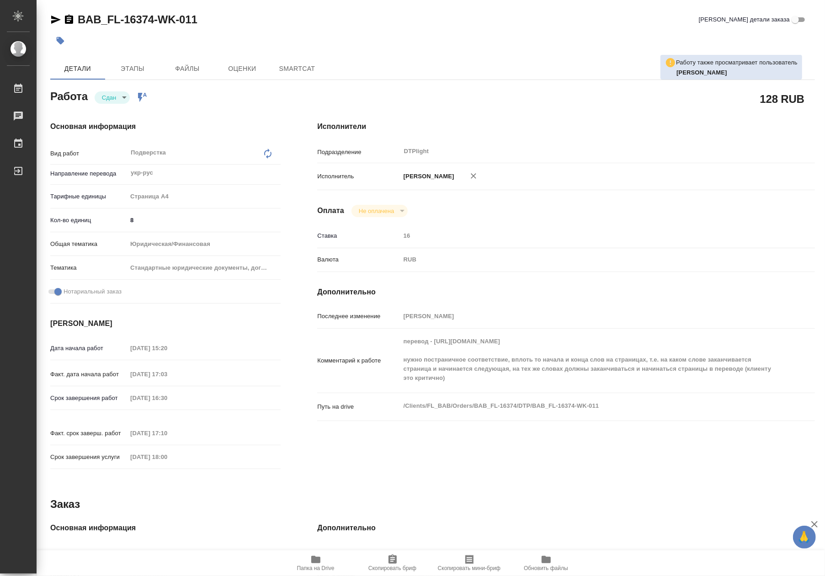
type textarea "x"
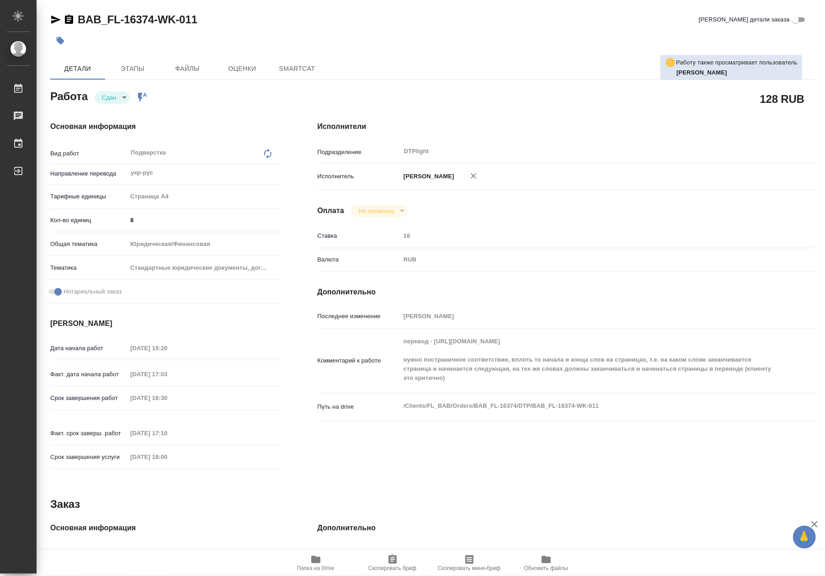
type textarea "x"
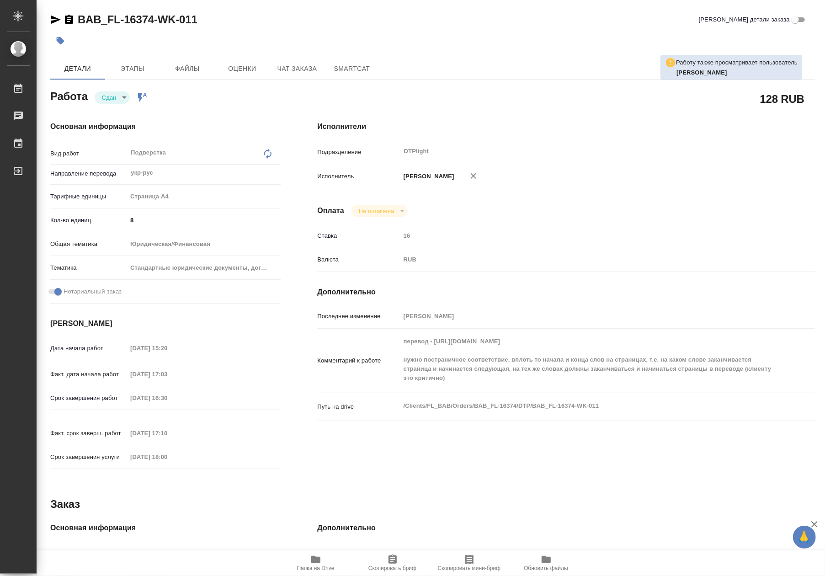
type textarea "x"
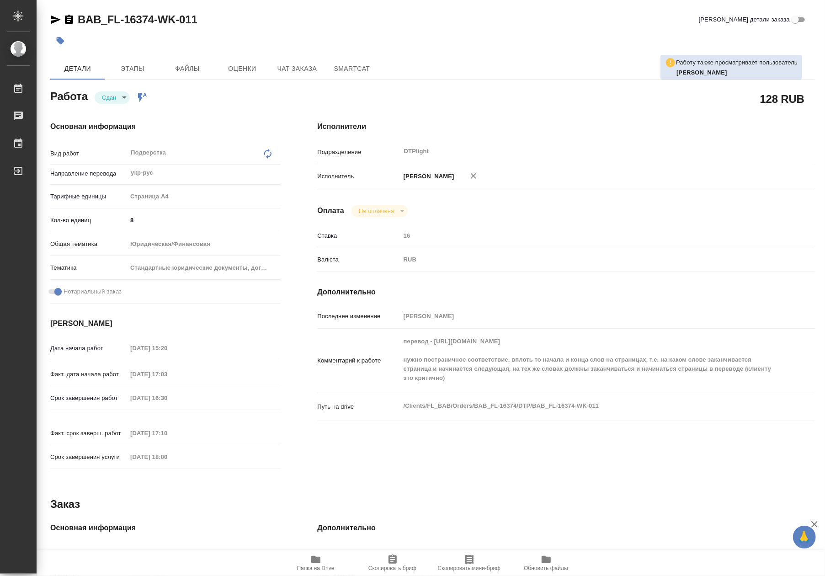
type textarea "x"
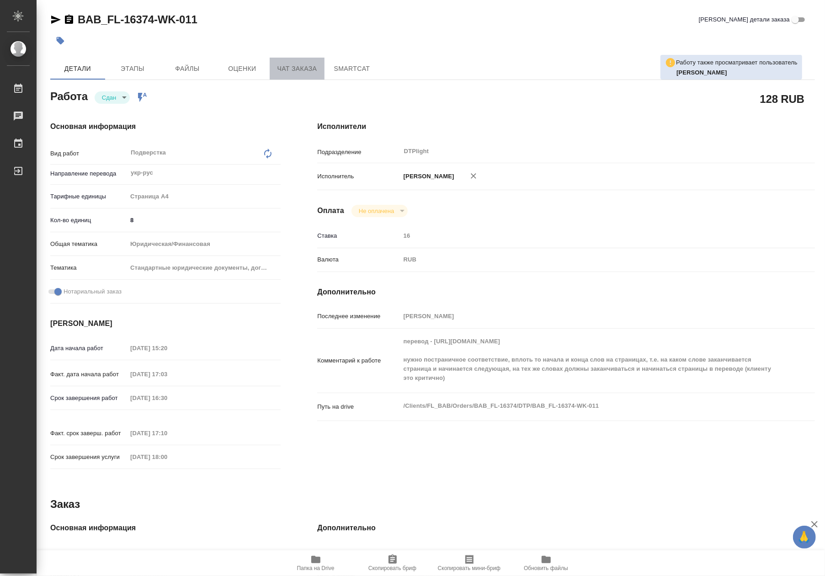
click at [306, 67] on span "Чат заказа" at bounding box center [297, 68] width 44 height 11
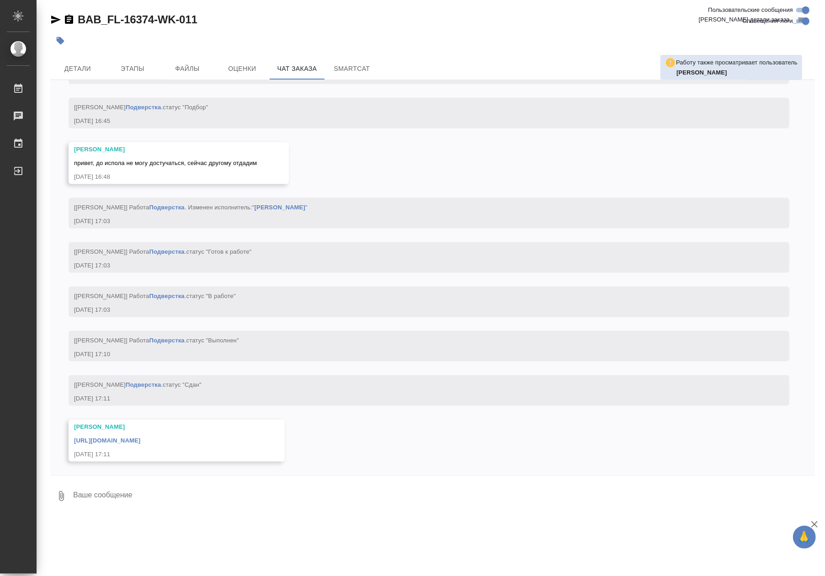
scroll to position [3383, 0]
